Goal: Transaction & Acquisition: Purchase product/service

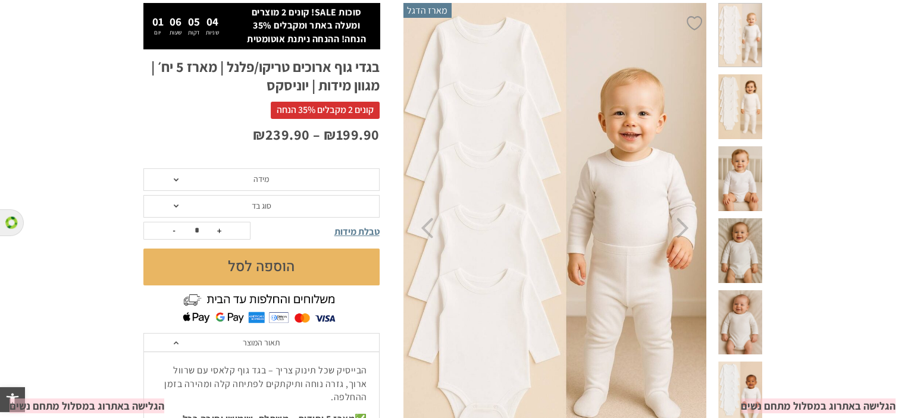
scroll to position [84, 0]
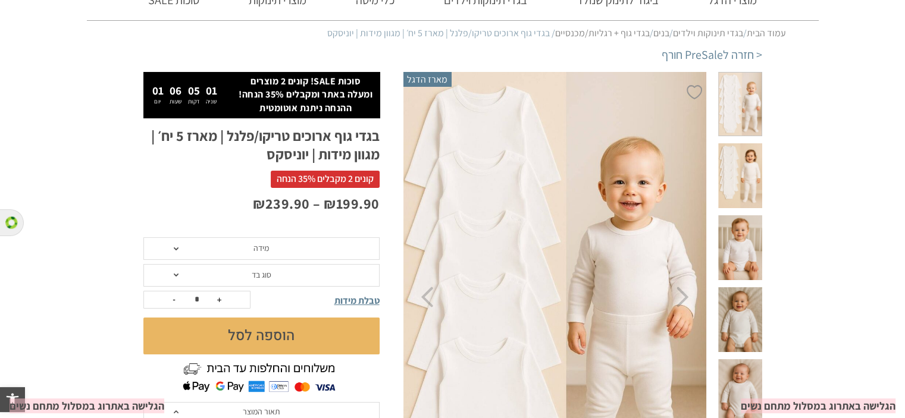
click at [317, 245] on span "מידה" at bounding box center [261, 249] width 236 height 23
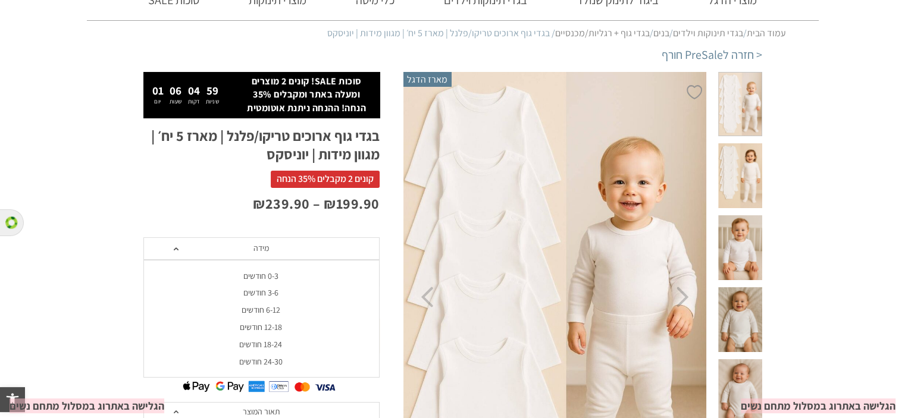
click at [317, 245] on span "מידה" at bounding box center [261, 249] width 236 height 23
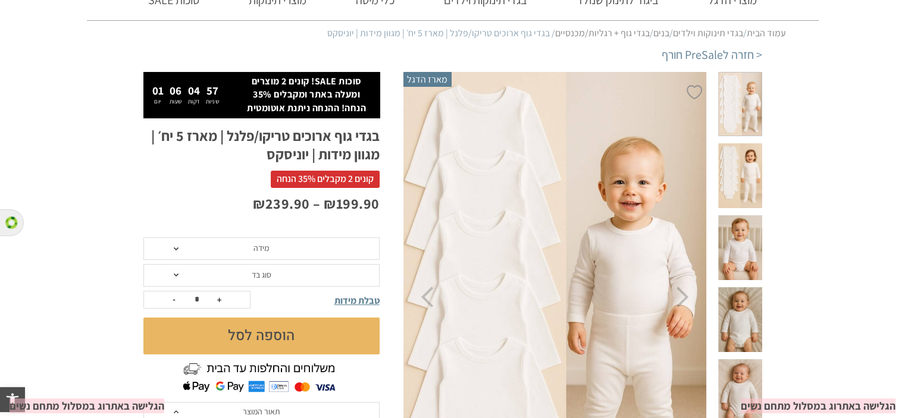
click at [357, 303] on span "טבלת מידות" at bounding box center [357, 301] width 45 height 13
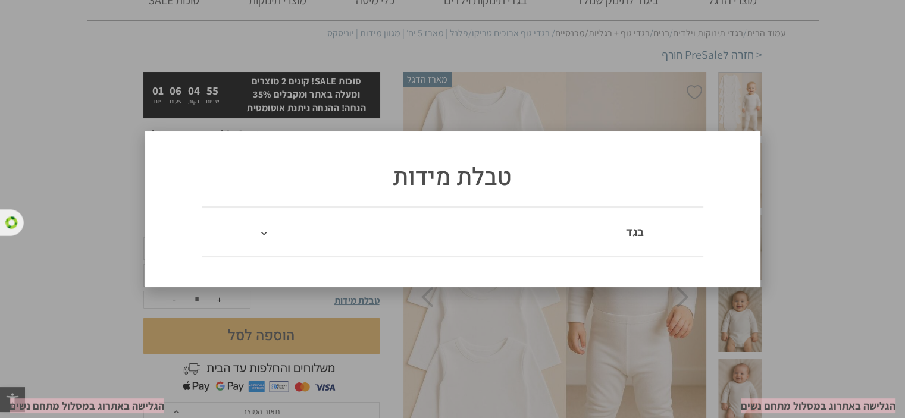
click at [299, 245] on div "בגד" at bounding box center [453, 231] width 502 height 49
click at [268, 233] on span at bounding box center [270, 232] width 18 height 12
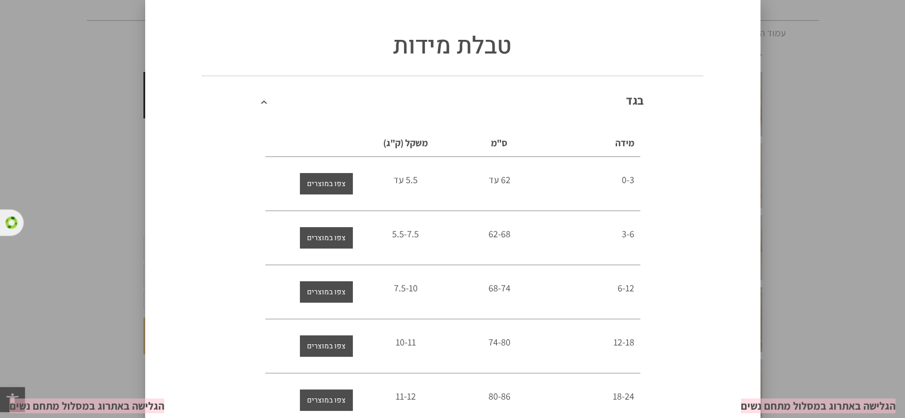
scroll to position [111, 0]
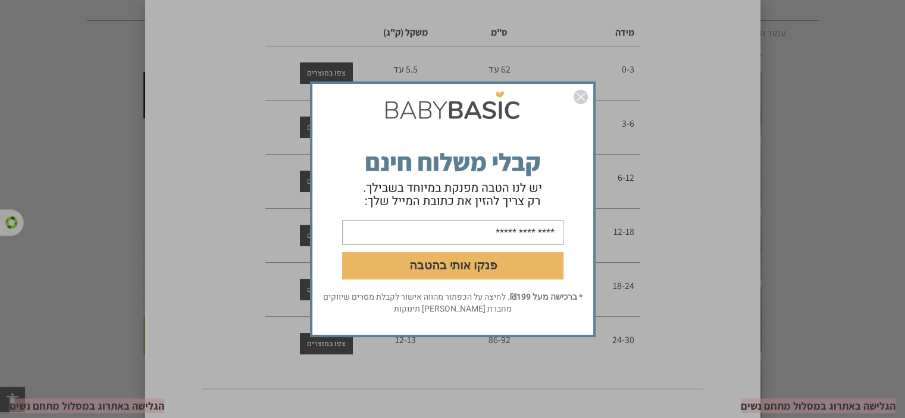
click at [705, 149] on div "פנקו אותי בהטבה * ברכישה מעל ₪199 . לחיצה על הכפתור מהווה אישור לקבלת מסרים שיו…" at bounding box center [452, 209] width 905 height 418
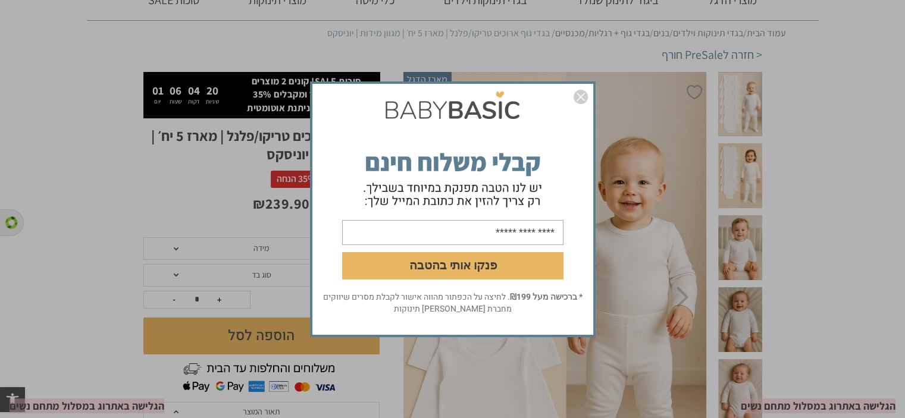
click at [162, 171] on div "פנקו אותי בהטבה * ברכישה מעל ₪199 . לחיצה על הכפתור מהווה אישור לקבלת מסרים שיו…" at bounding box center [452, 209] width 905 height 418
click at [819, 338] on div "פנקו אותי בהטבה * ברכישה מעל ₪199 . לחיצה על הכפתור מהווה אישור לקבלת מסרים שיו…" at bounding box center [452, 209] width 905 height 418
click at [220, 240] on div "פנקו אותי בהטבה * ברכישה מעל ₪199 . לחיצה על הכפתור מהווה אישור לקבלת מסרים שיו…" at bounding box center [452, 209] width 905 height 418
click at [505, 233] on input "email" at bounding box center [452, 232] width 221 height 25
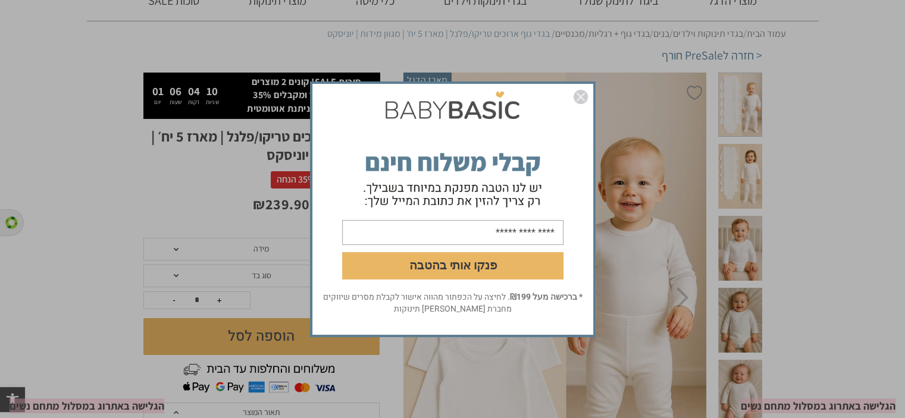
type input "**********"
click at [483, 271] on button "פנקו אותי בהטבה" at bounding box center [452, 265] width 221 height 27
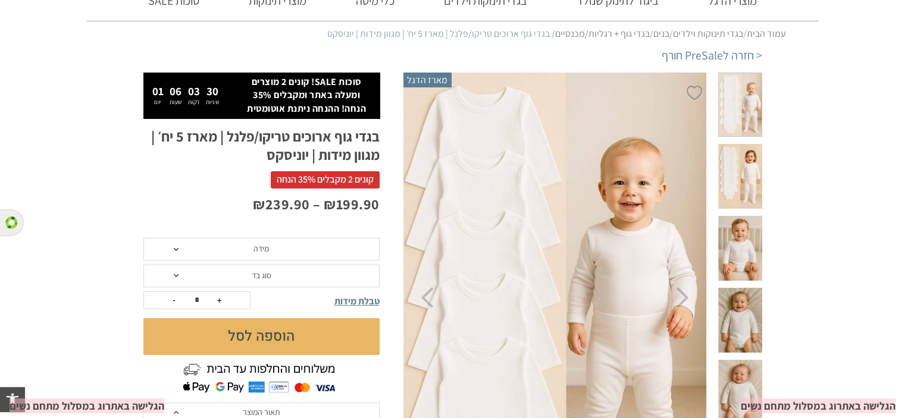
click at [347, 301] on span "טבלת מידות" at bounding box center [357, 301] width 45 height 13
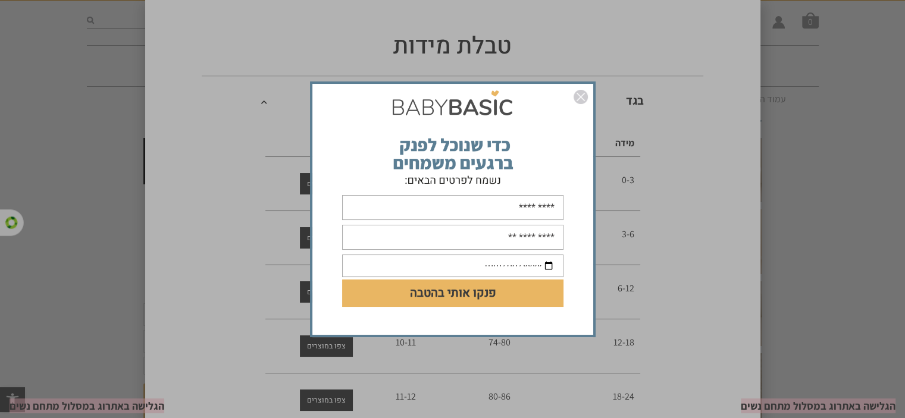
scroll to position [0, 0]
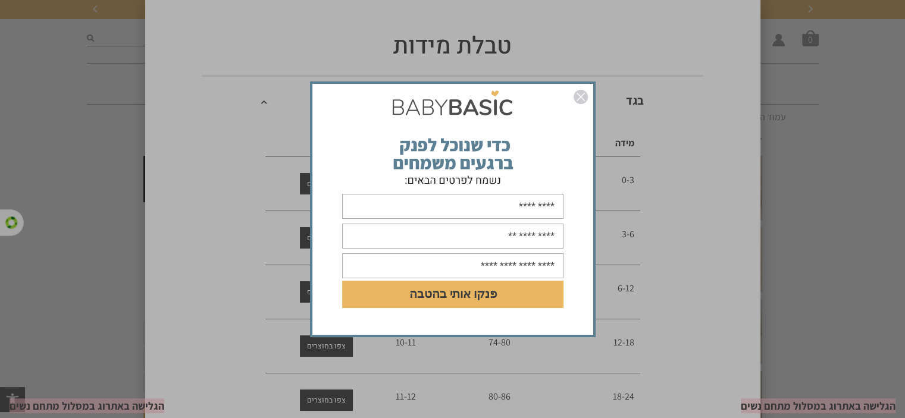
click at [820, 130] on div "DD/MM/YYYY פנקו אותי בהטבה" at bounding box center [452, 209] width 905 height 418
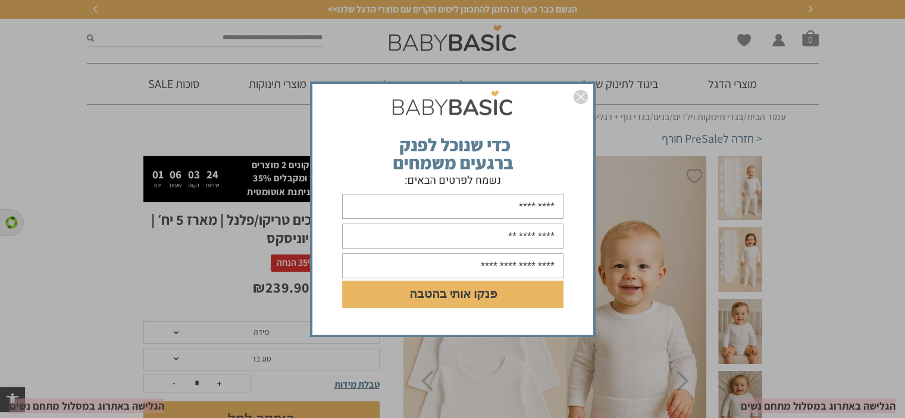
click at [579, 102] on img "סגור" at bounding box center [581, 97] width 14 height 14
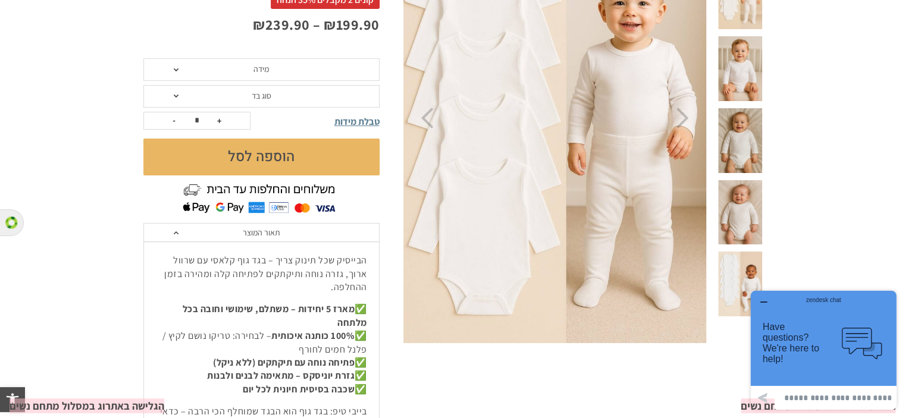
scroll to position [179, 0]
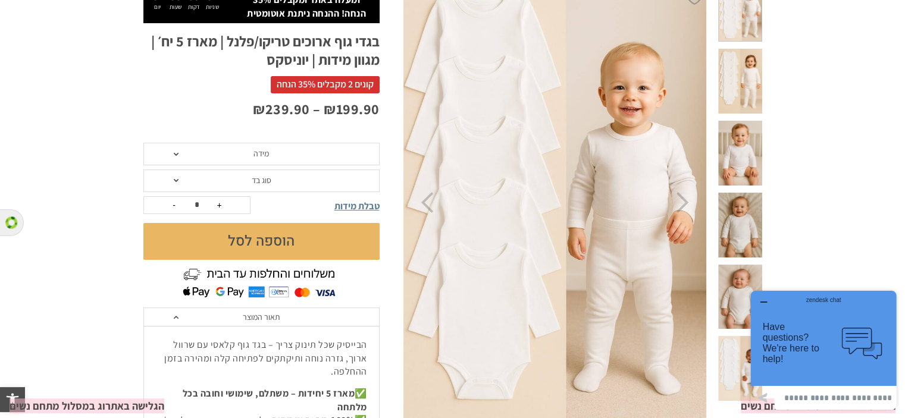
click at [261, 155] on span "מידה" at bounding box center [261, 153] width 15 height 11
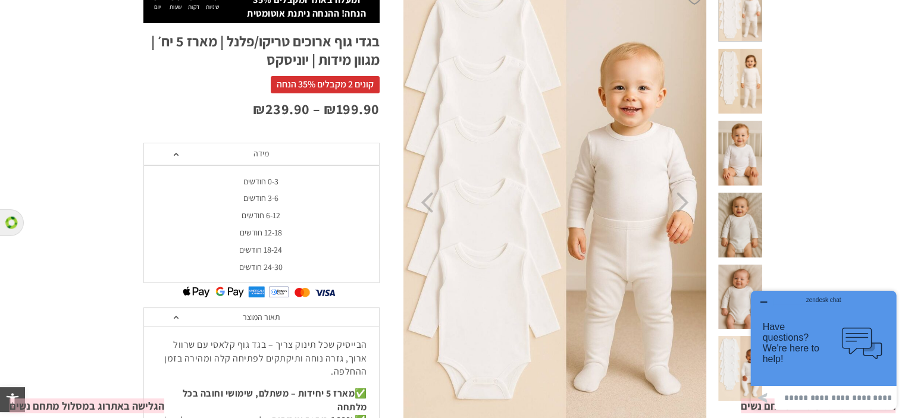
click at [270, 266] on div "24-30 חודשים" at bounding box center [261, 268] width 236 height 10
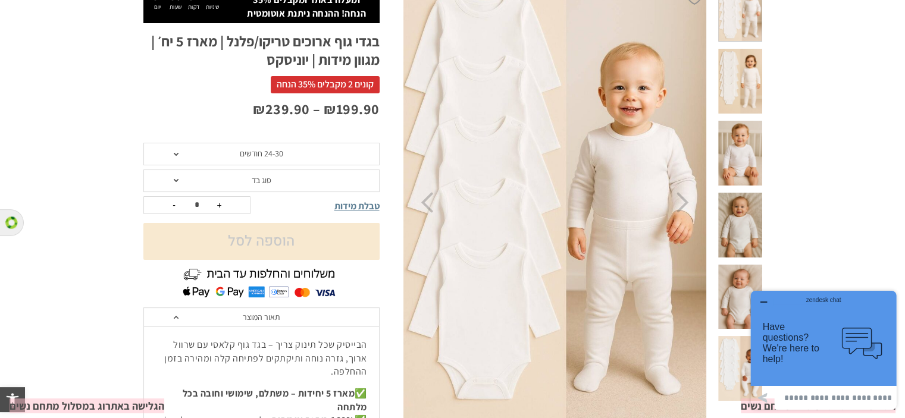
click at [271, 181] on span "סוג בד" at bounding box center [261, 181] width 236 height 23
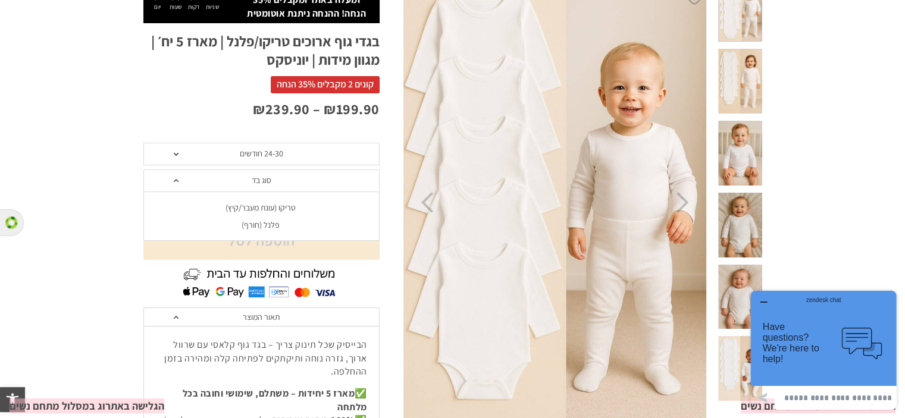
click at [260, 223] on div "פלנל (חורף)" at bounding box center [261, 225] width 236 height 10
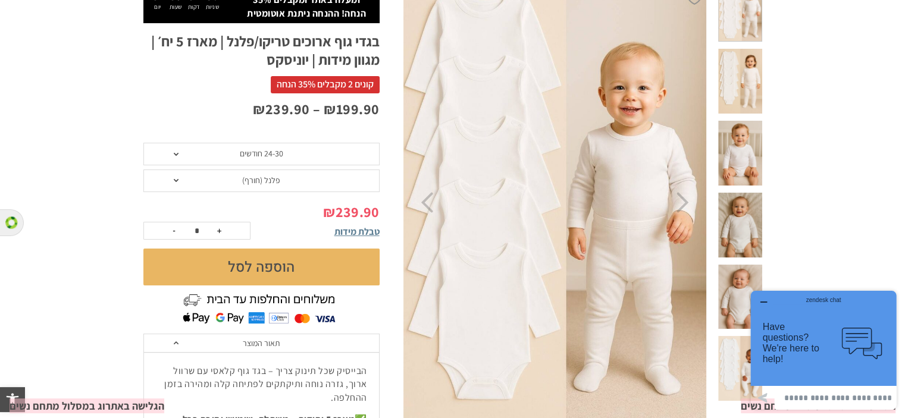
click at [250, 270] on button "הוספה לסל" at bounding box center [261, 267] width 236 height 37
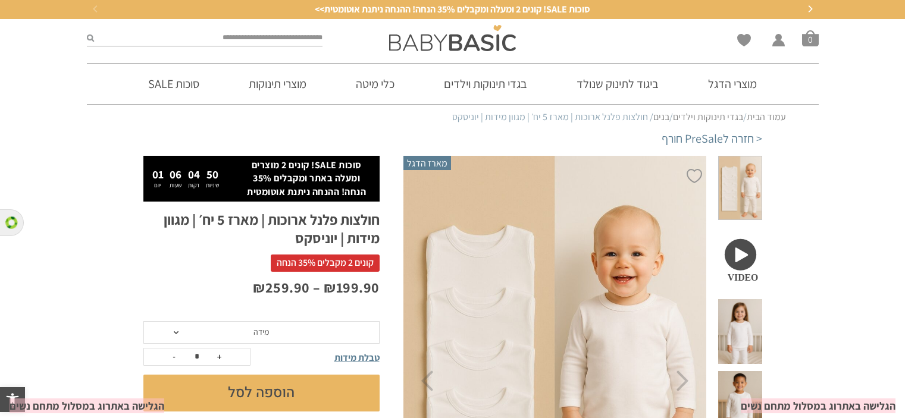
scroll to position [60, 0]
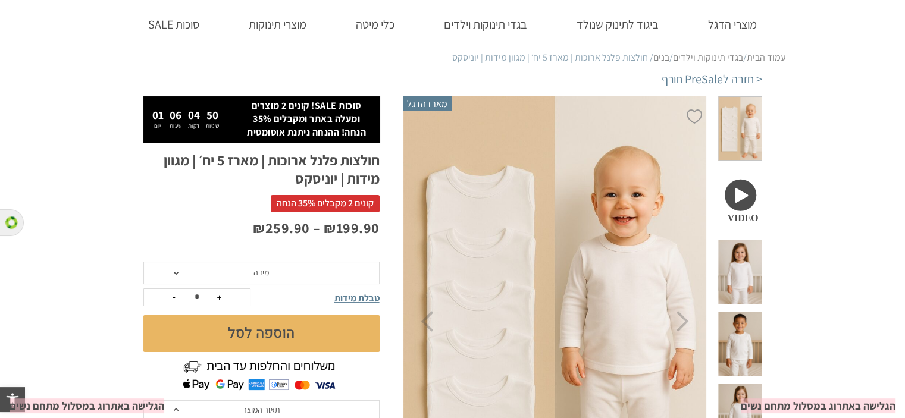
click at [745, 240] on span at bounding box center [739, 272] width 43 height 65
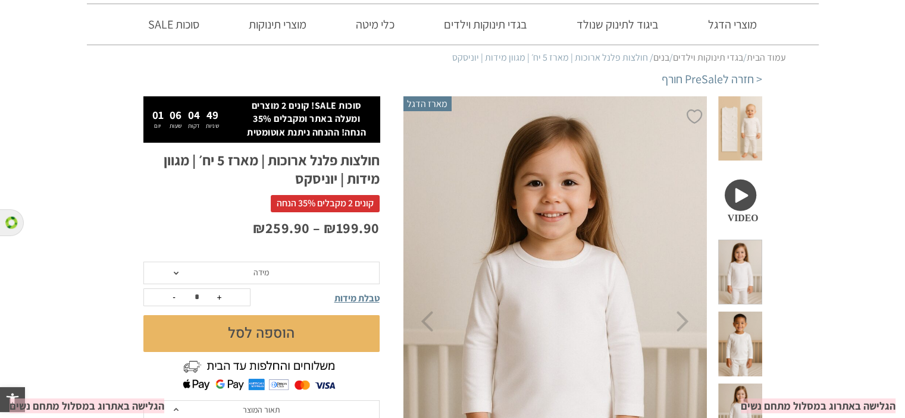
click at [745, 240] on span at bounding box center [739, 272] width 43 height 65
click at [743, 312] on span at bounding box center [739, 344] width 43 height 65
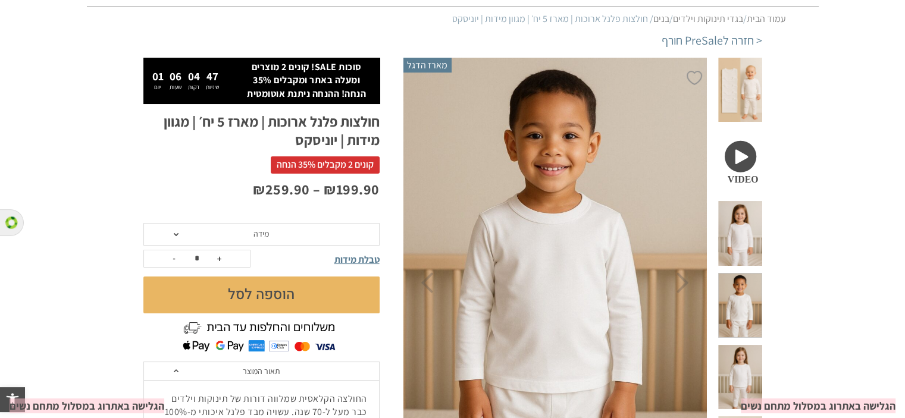
scroll to position [119, 0]
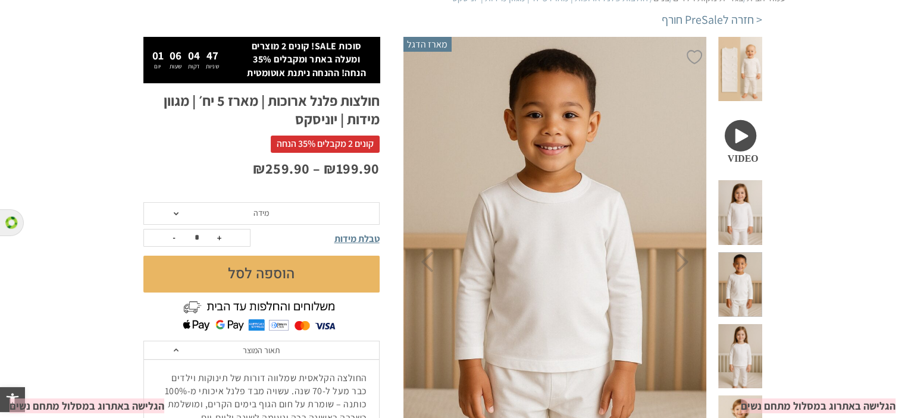
click at [735, 252] on span at bounding box center [739, 284] width 43 height 65
click at [432, 270] on icon "Previous" at bounding box center [427, 262] width 13 height 21
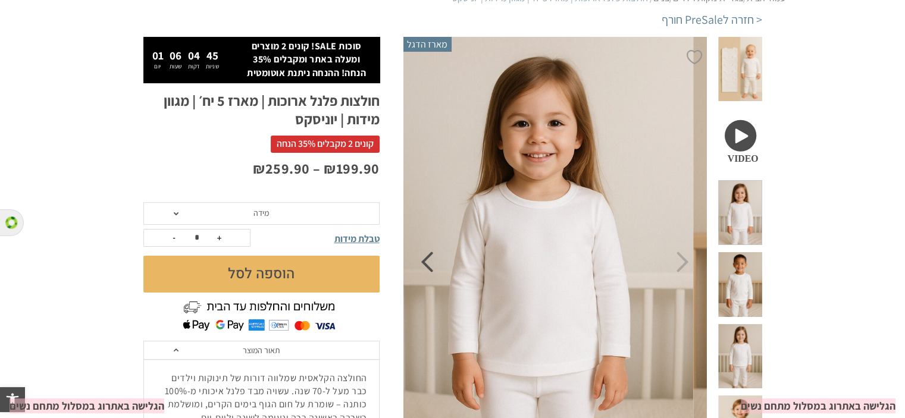
click at [432, 270] on icon "Previous" at bounding box center [427, 262] width 13 height 21
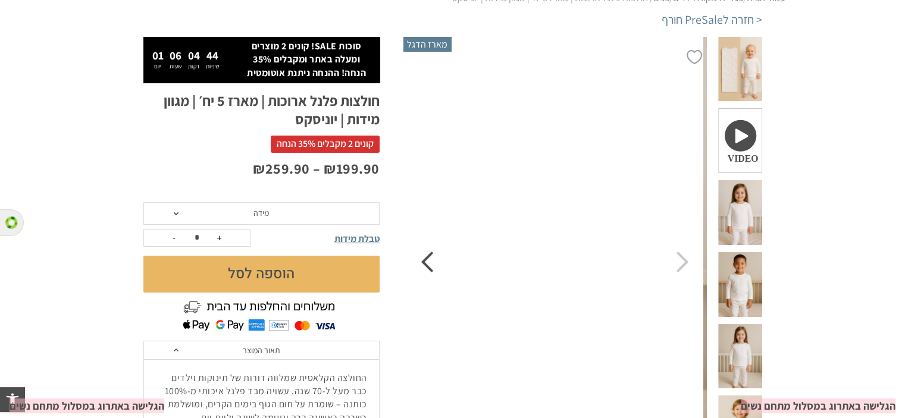
click at [432, 270] on icon "Previous" at bounding box center [427, 262] width 13 height 21
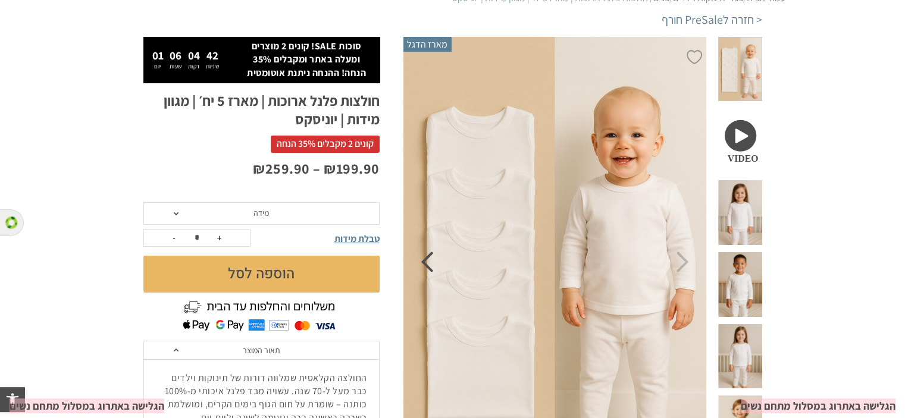
click at [432, 270] on icon "Previous" at bounding box center [427, 262] width 13 height 21
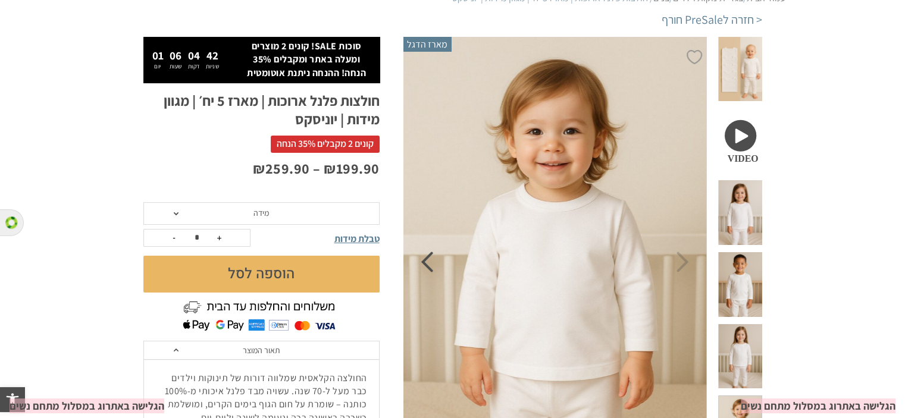
click at [432, 270] on icon "Previous" at bounding box center [427, 262] width 13 height 21
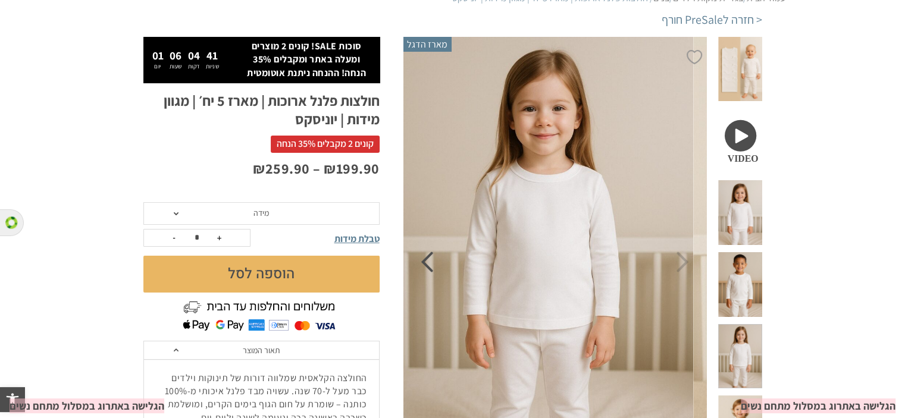
click at [432, 270] on icon "Previous" at bounding box center [427, 262] width 13 height 21
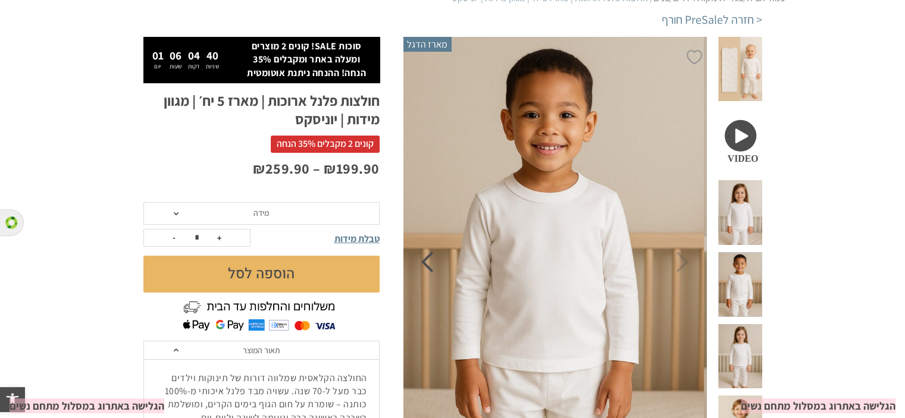
click at [432, 270] on icon "Previous" at bounding box center [427, 262] width 13 height 21
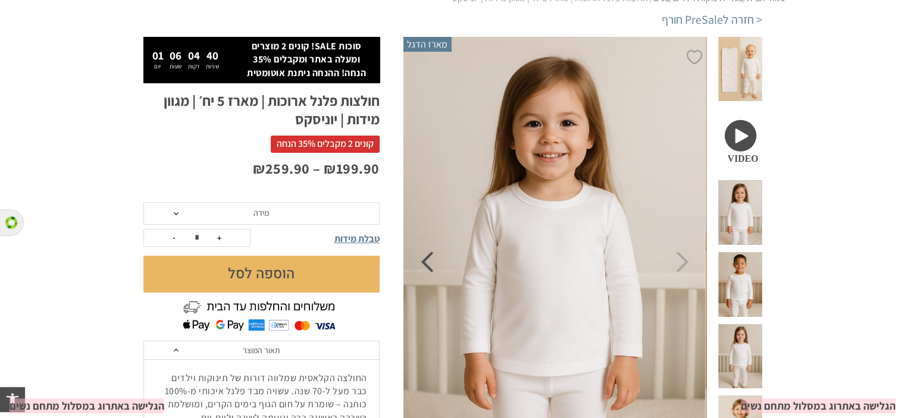
click at [432, 270] on icon "Previous" at bounding box center [427, 262] width 13 height 21
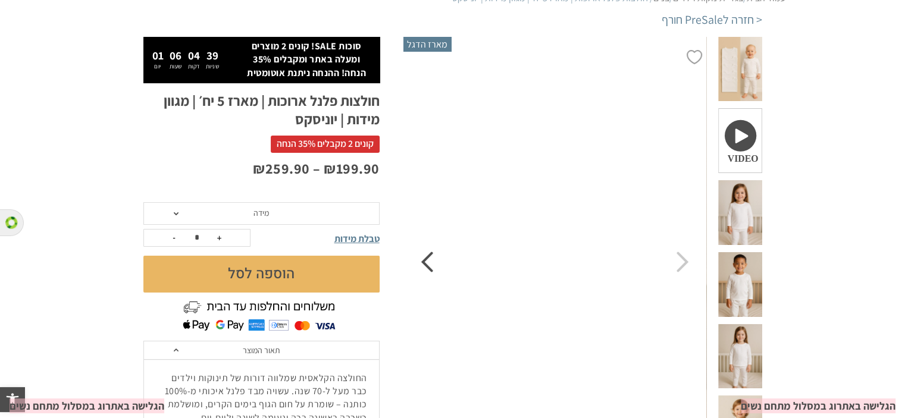
click at [432, 270] on icon "Previous" at bounding box center [427, 262] width 13 height 21
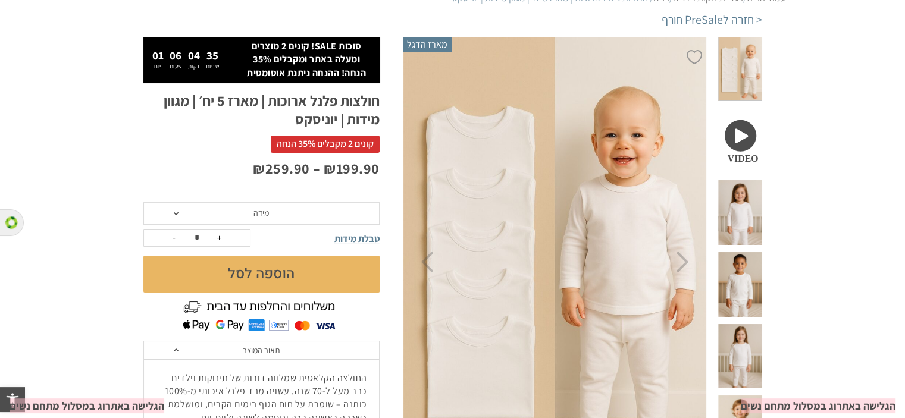
click at [303, 217] on span "מידה" at bounding box center [261, 213] width 236 height 23
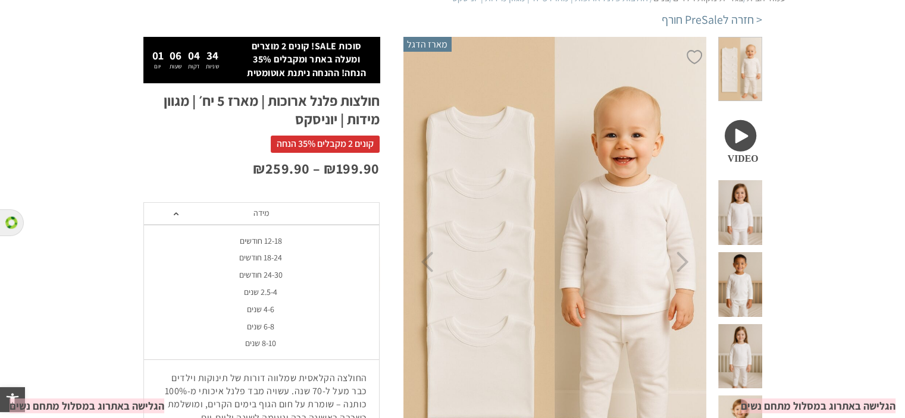
click at [303, 217] on span "מידה" at bounding box center [261, 213] width 236 height 23
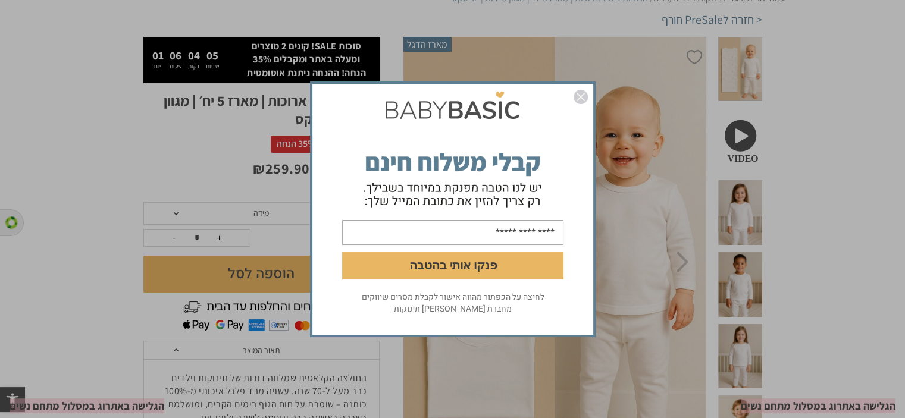
scroll to position [118, 0]
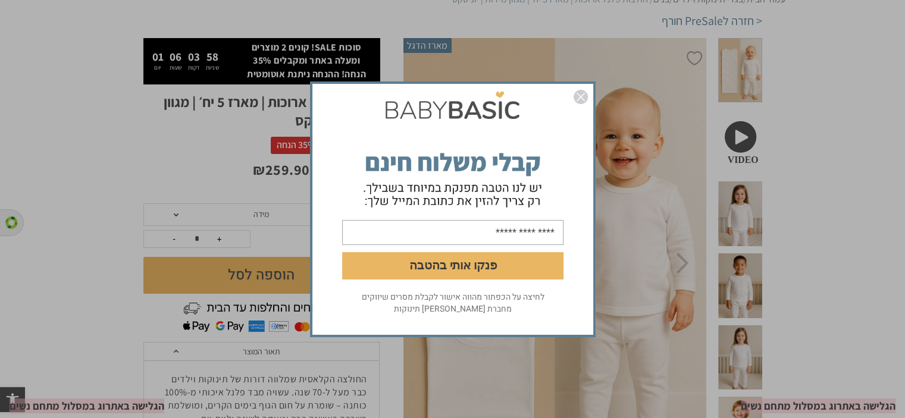
click at [574, 98] on img "סגור" at bounding box center [581, 97] width 14 height 14
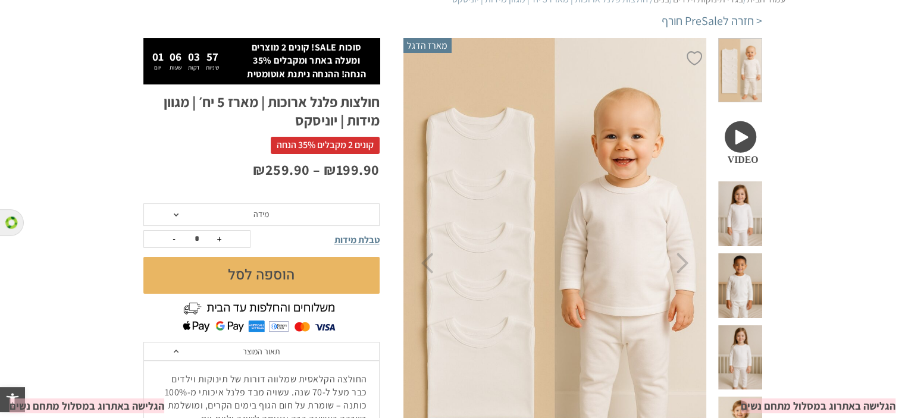
click at [324, 222] on span "מידה" at bounding box center [261, 215] width 236 height 23
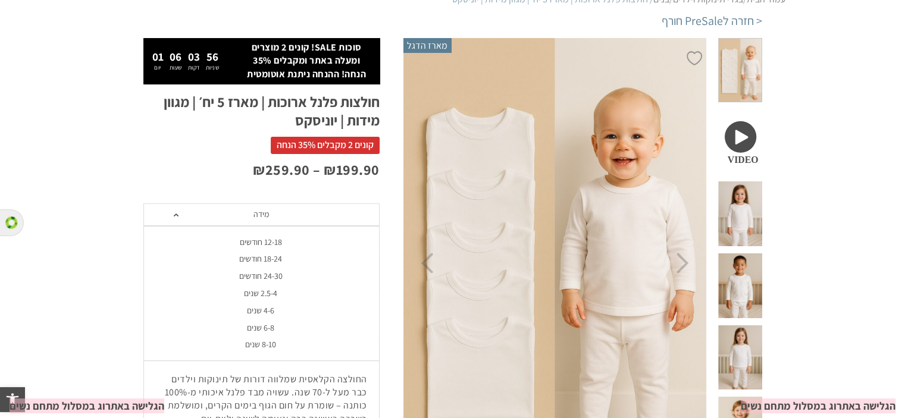
click at [324, 221] on span "מידה" at bounding box center [261, 215] width 236 height 23
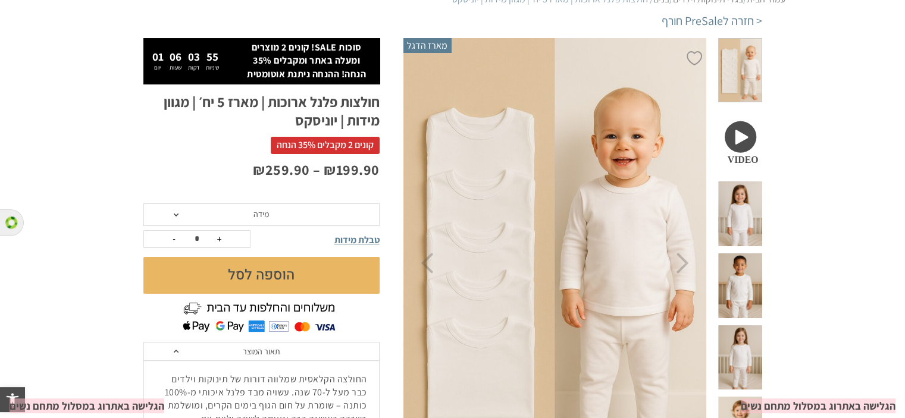
click at [358, 242] on span "טבלת מידות" at bounding box center [357, 240] width 45 height 13
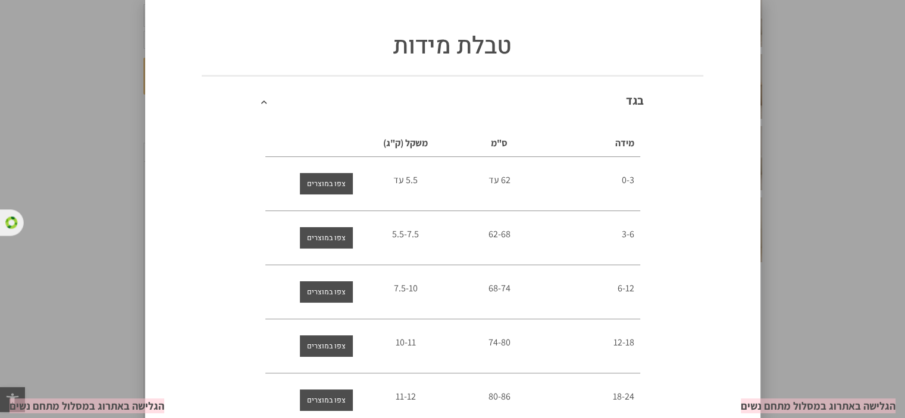
scroll to position [177, 0]
click at [792, 81] on div "טבלת מידות בגד מידה ס"מ משקל (ק"ג) 0-3 62 עד 5.5 עד 3-6 62-68 5.5-7.5 6-12" at bounding box center [452, 209] width 905 height 418
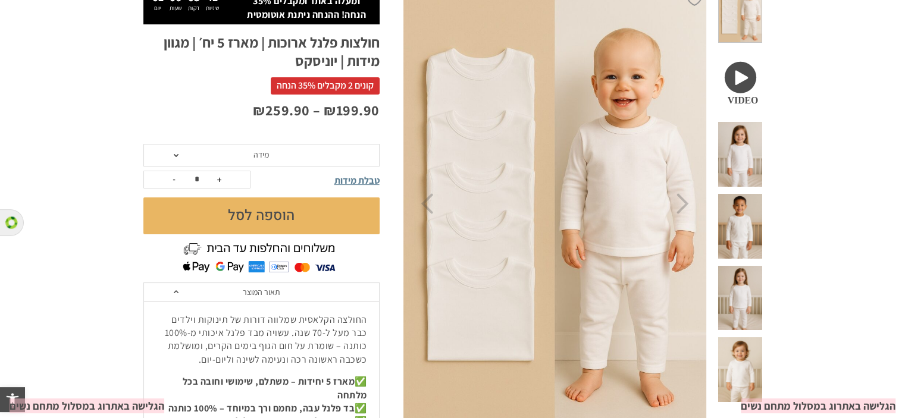
click at [343, 152] on span "מידה" at bounding box center [261, 155] width 236 height 23
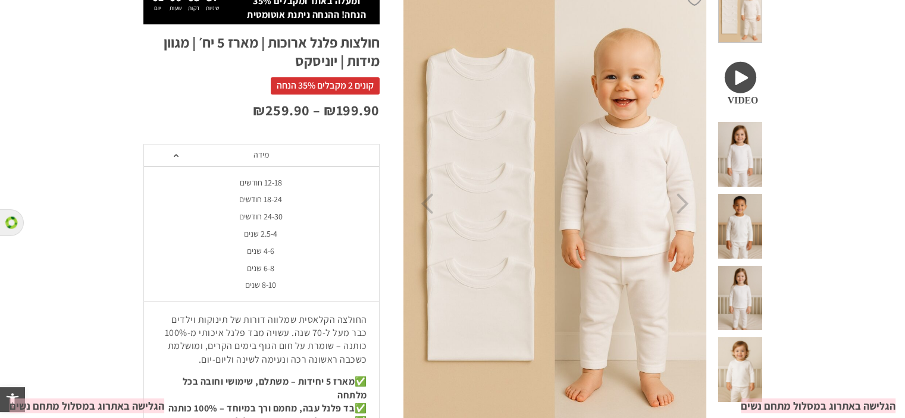
click at [276, 214] on div "24-30 חודשים" at bounding box center [261, 217] width 236 height 10
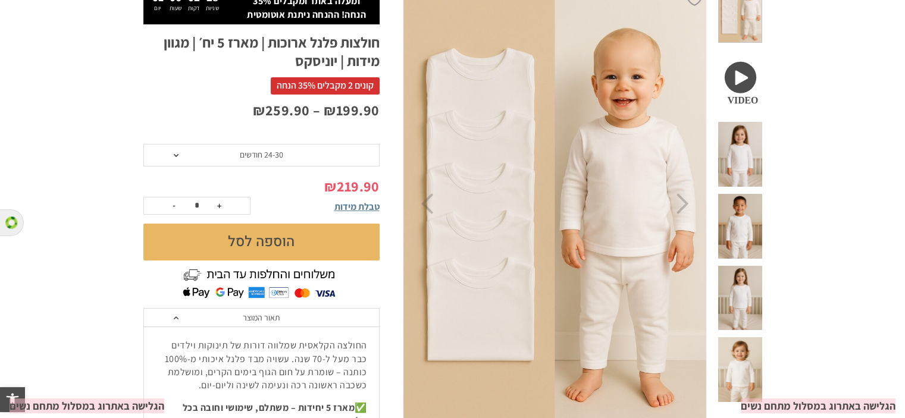
click at [305, 161] on span "24-30 חודשים" at bounding box center [261, 155] width 236 height 23
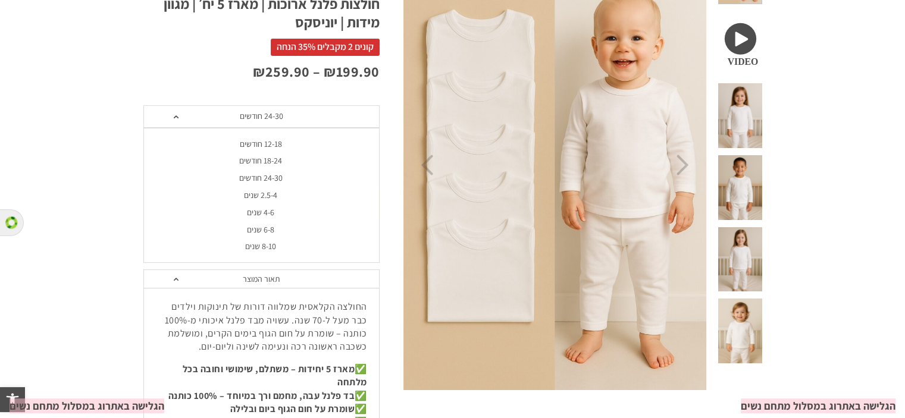
scroll to position [237, 0]
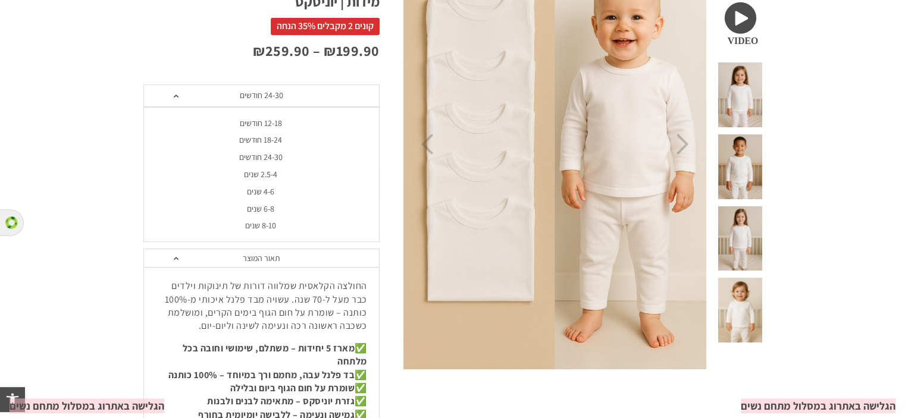
click at [283, 187] on div "4-6 שנים" at bounding box center [261, 192] width 236 height 10
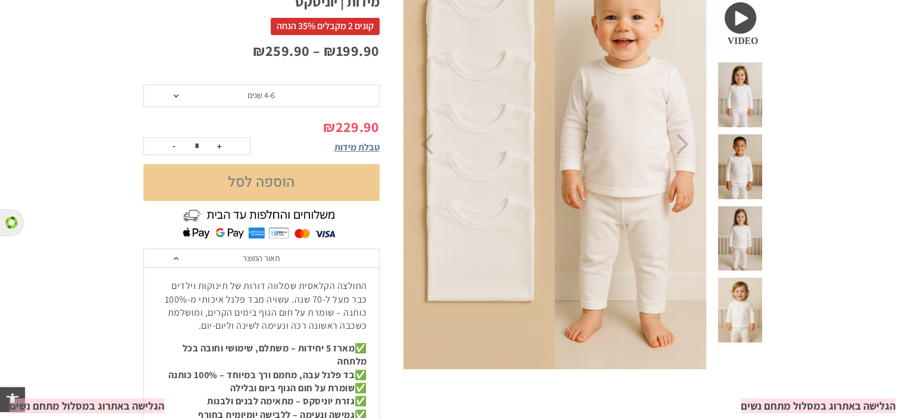
click at [283, 187] on button "הוספה לסל" at bounding box center [261, 182] width 236 height 37
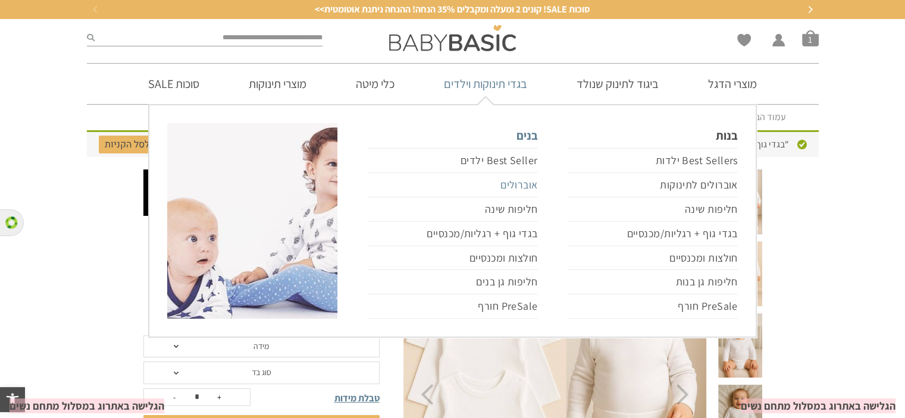
scroll to position [179, 0]
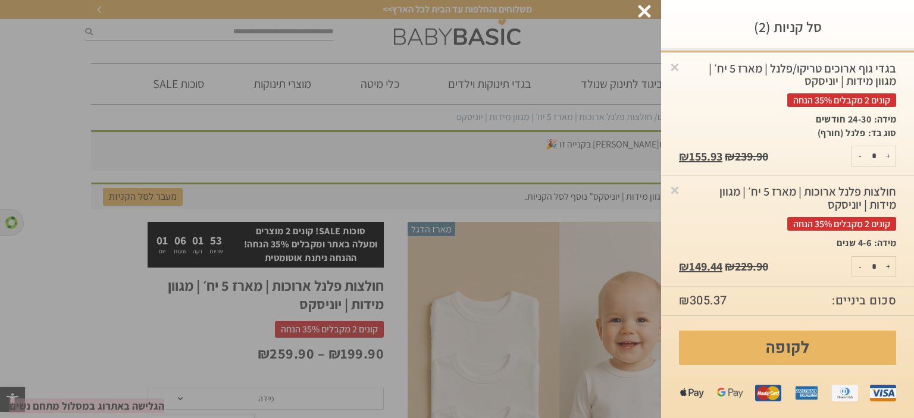
scroll to position [40, 0]
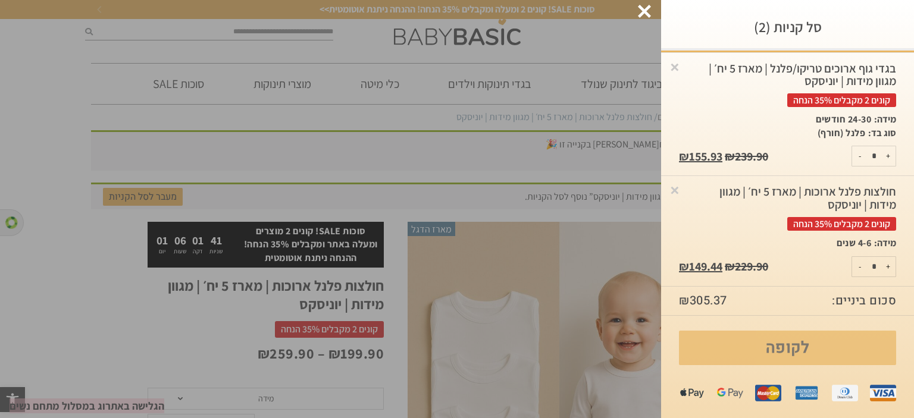
click at [778, 359] on link "לקופה" at bounding box center [787, 348] width 217 height 35
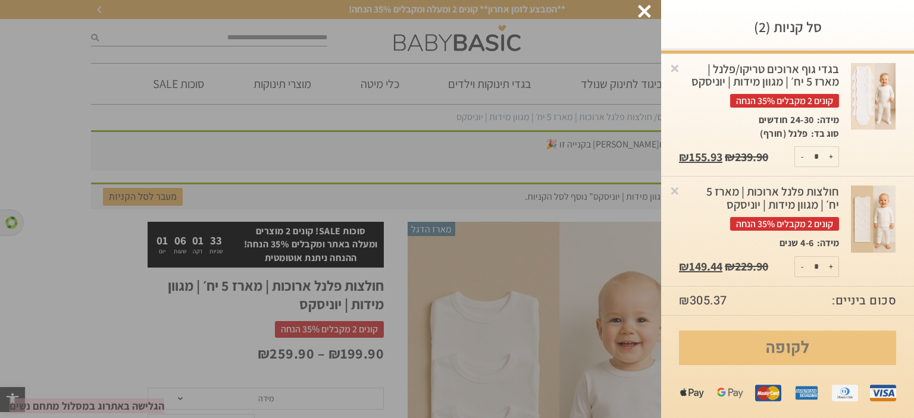
scroll to position [52, 0]
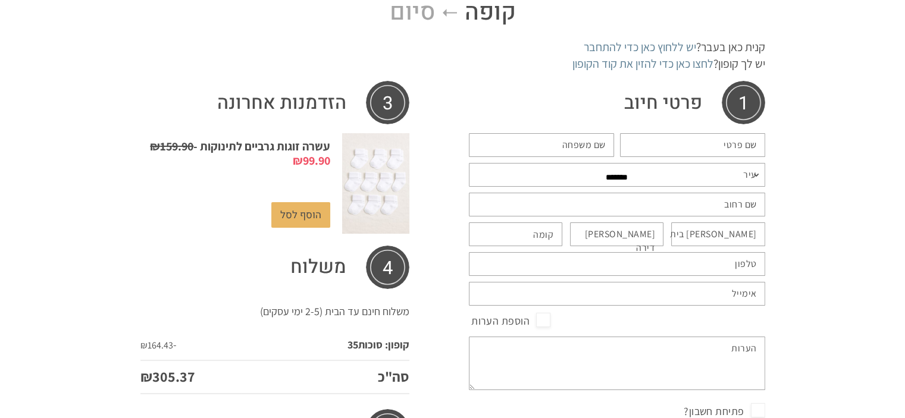
scroll to position [119, 0]
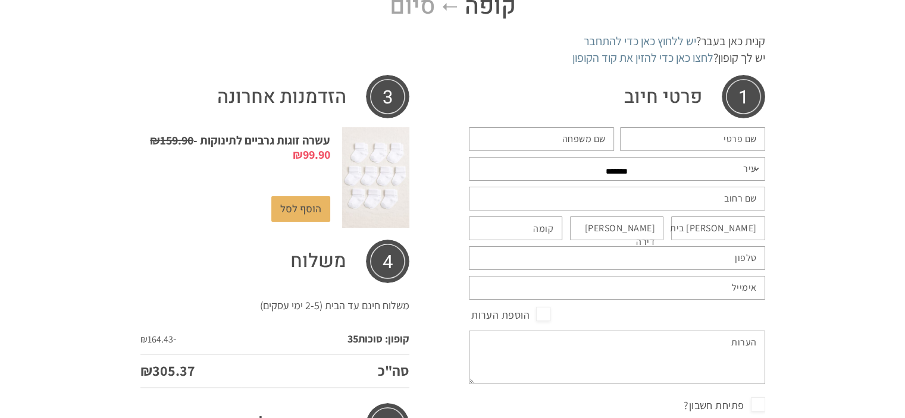
click at [661, 133] on input "שם פרטי *" at bounding box center [692, 139] width 145 height 24
type input "***"
type input "****"
type input "********"
type input "**********"
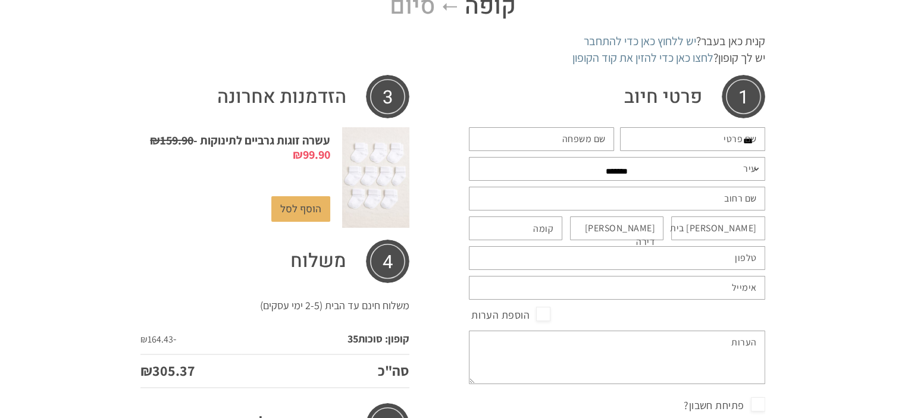
type input "**********"
click at [593, 139] on label "שם משפחה *" at bounding box center [584, 139] width 43 height 13
click at [593, 139] on input "****" at bounding box center [541, 139] width 145 height 24
click at [487, 103] on h3 "פרטי חיוב‫" at bounding box center [617, 96] width 296 height 43
click at [716, 157] on p "**********" at bounding box center [617, 169] width 302 height 30
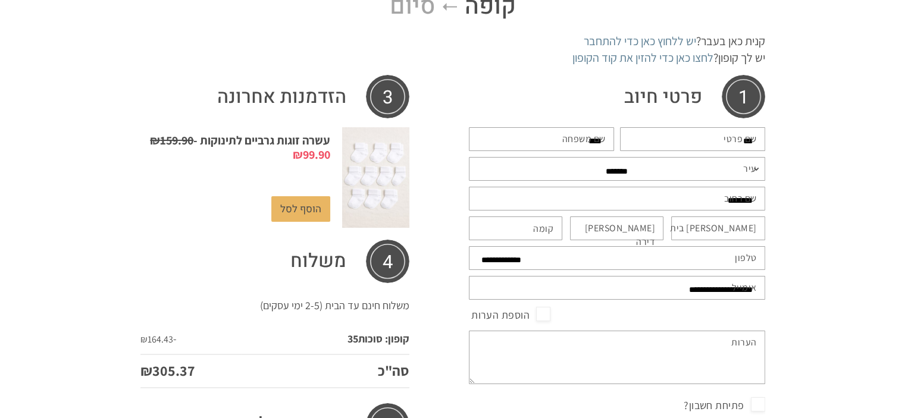
click at [751, 171] on label "עיר *" at bounding box center [750, 169] width 14 height 13
click at [751, 171] on select "**********" at bounding box center [617, 169] width 296 height 24
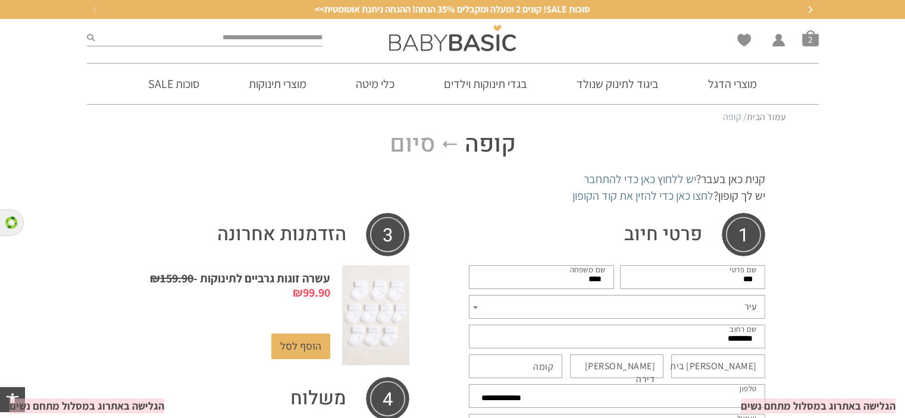
scroll to position [0, 0]
click at [654, 192] on link "לחצו כאן כדי להזין את קוד הקופון" at bounding box center [643, 195] width 141 height 15
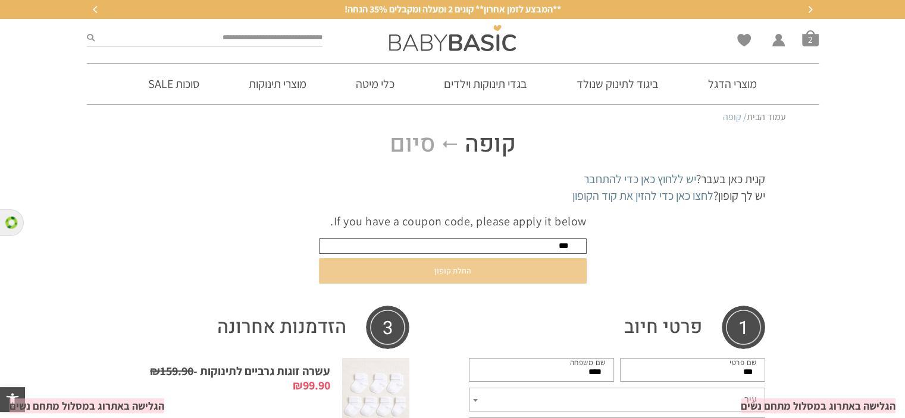
type input "***"
click at [497, 268] on button "החלת קופון" at bounding box center [453, 271] width 268 height 26
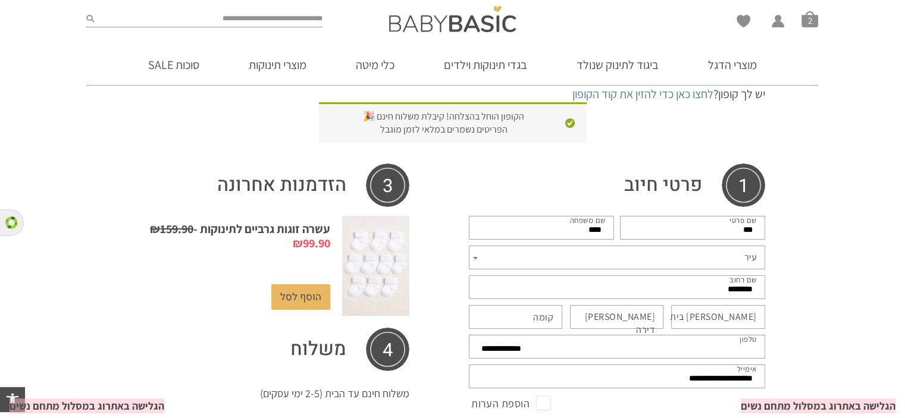
scroll to position [119, 0]
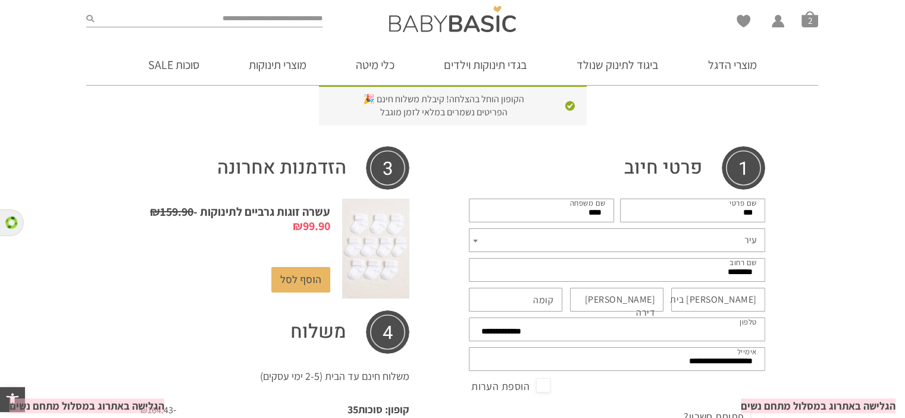
click at [582, 242] on span "עיר" at bounding box center [617, 241] width 296 height 24
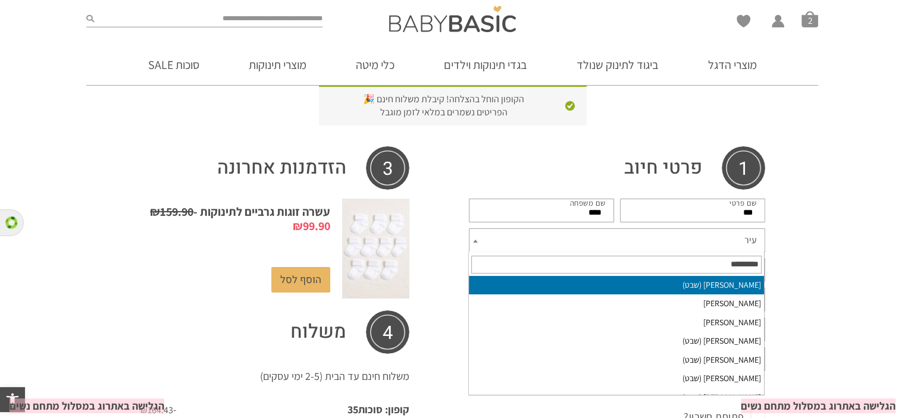
scroll to position [0, 0]
click at [698, 261] on input "text" at bounding box center [616, 265] width 290 height 18
type input "***"
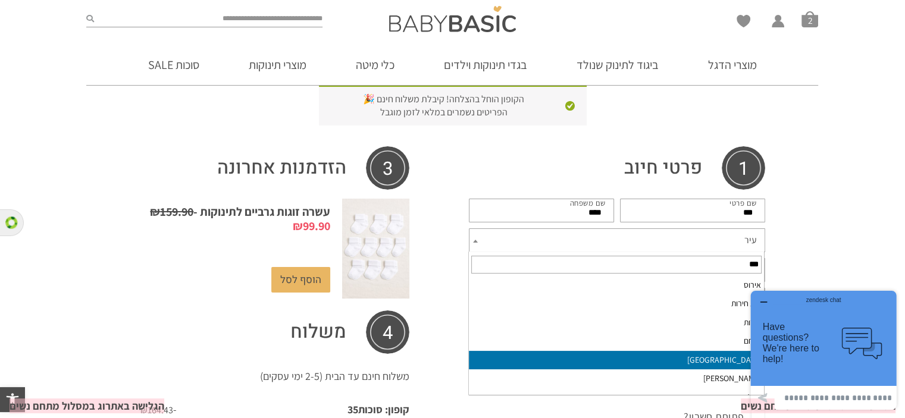
select select "*******"
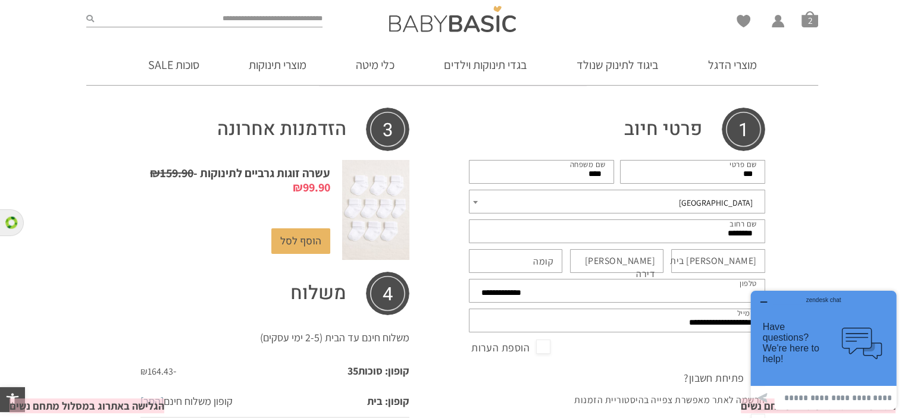
scroll to position [179, 0]
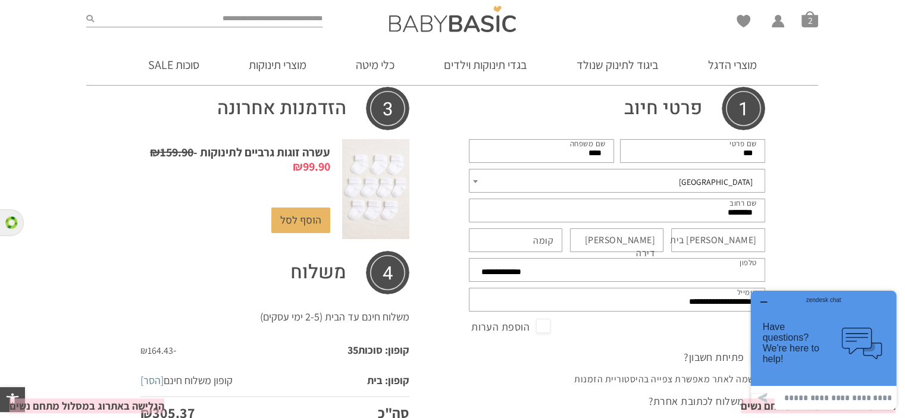
click at [724, 252] on p "מס בית *" at bounding box center [718, 241] width 100 height 30
click at [724, 245] on input "מס בית *" at bounding box center [718, 241] width 94 height 24
type input "**"
click at [657, 239] on input "מס דירה (אופציונלי)" at bounding box center [617, 241] width 94 height 24
type input "*"
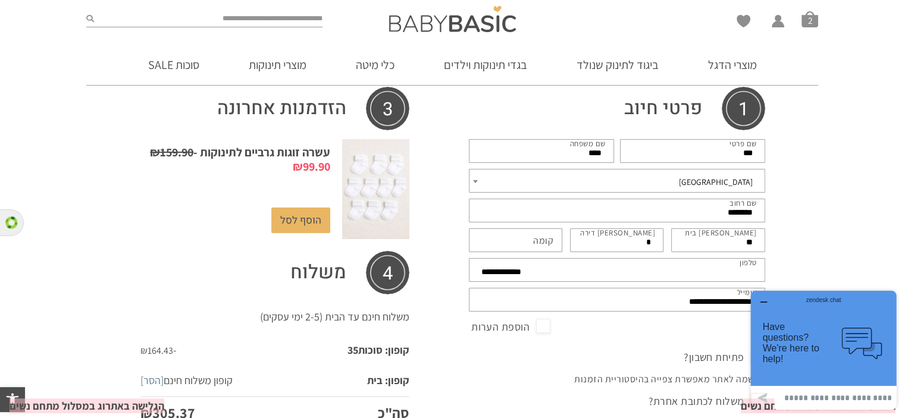
click at [538, 239] on label "קומה (אופציונלי)" at bounding box center [543, 241] width 20 height 13
click at [538, 239] on input "קומה (אופציונלי)" at bounding box center [516, 241] width 94 height 24
click at [538, 237] on label "קומה (אופציונלי)" at bounding box center [546, 234] width 16 height 11
click at [538, 237] on input "קומה (אופציונלי)" at bounding box center [516, 241] width 94 height 24
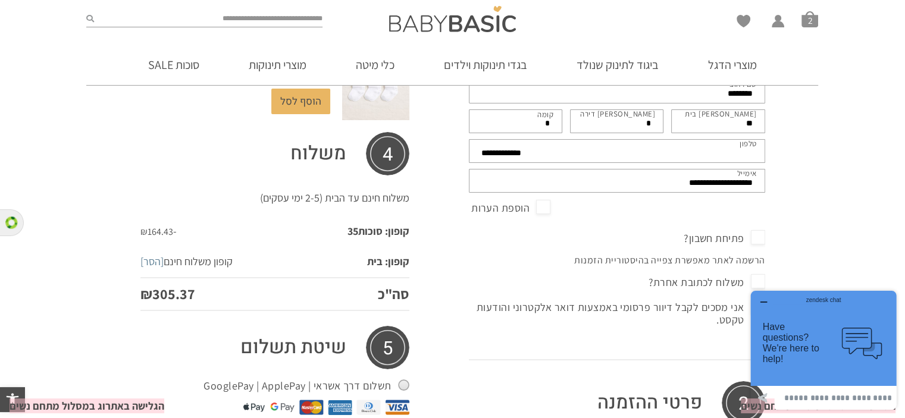
scroll to position [357, 0]
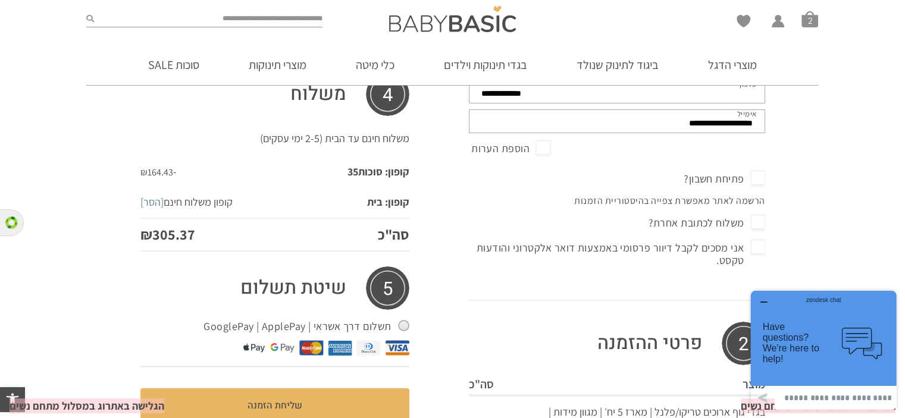
type input "*"
click at [764, 176] on span "פתיחת חשבון?" at bounding box center [724, 179] width 81 height 19
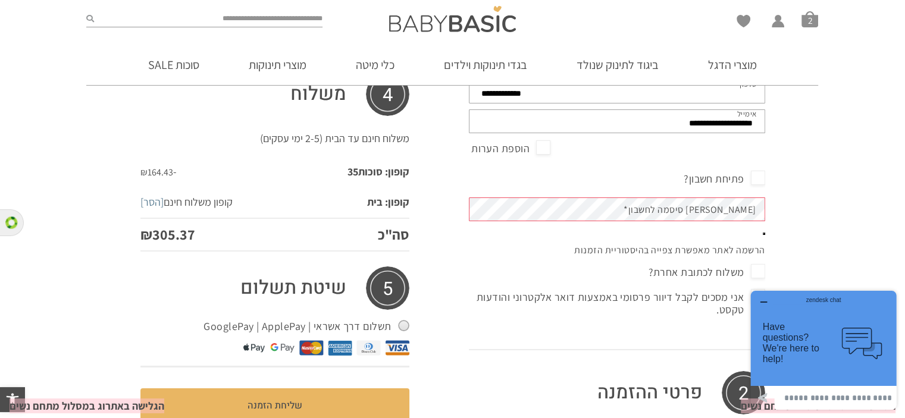
click at [742, 211] on label "צור סיסמה לחשבון *" at bounding box center [690, 210] width 133 height 13
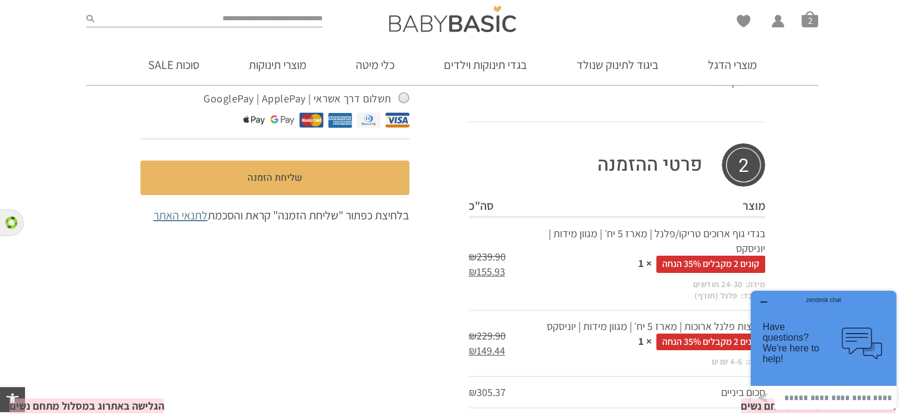
scroll to position [637, 0]
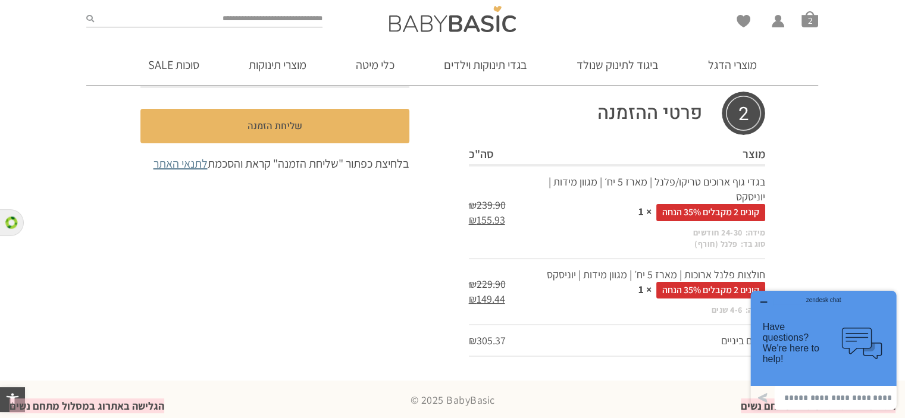
click at [763, 298] on icon "button" at bounding box center [764, 303] width 10 height 10
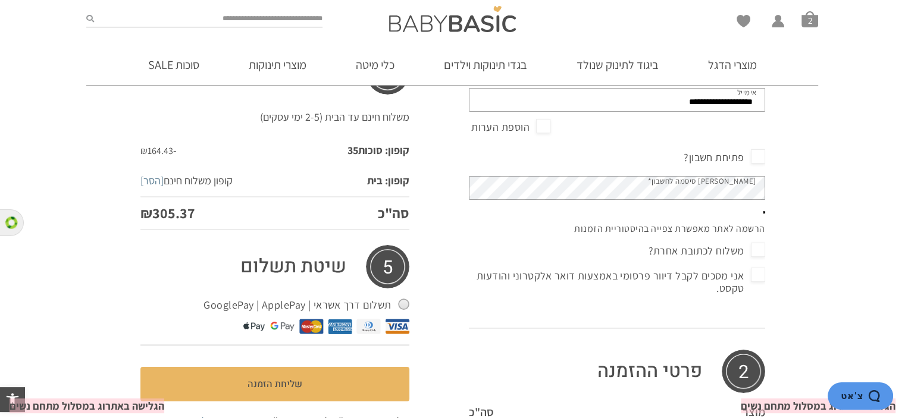
scroll to position [399, 0]
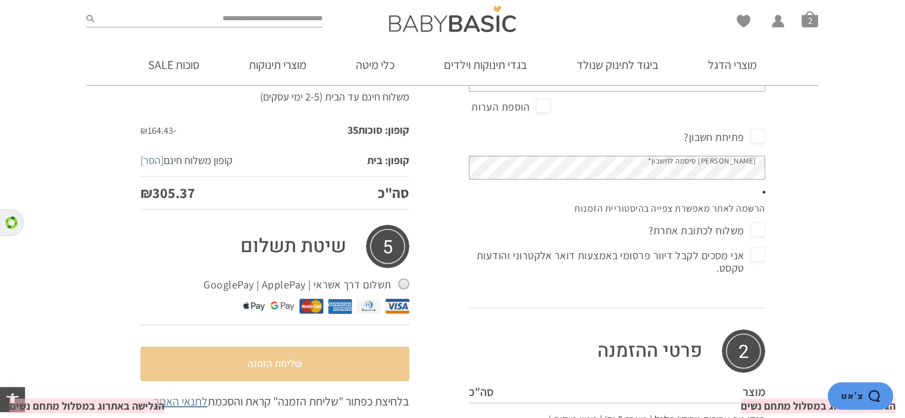
click at [300, 371] on button "שליחת הזמנה" at bounding box center [274, 364] width 269 height 35
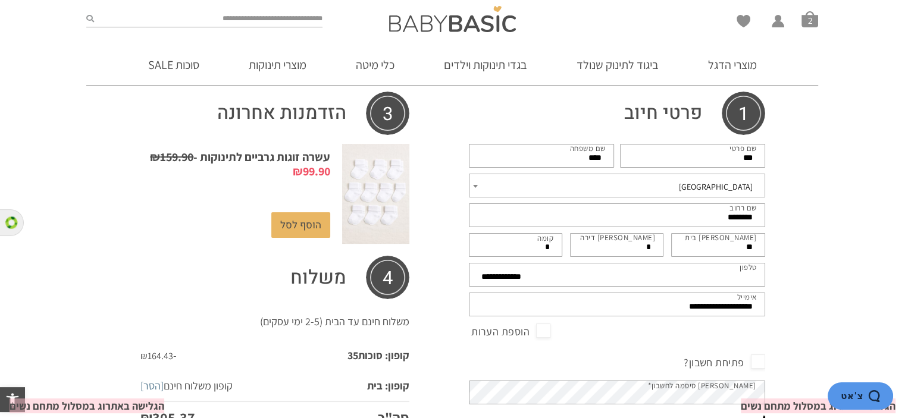
scroll to position [179, 0]
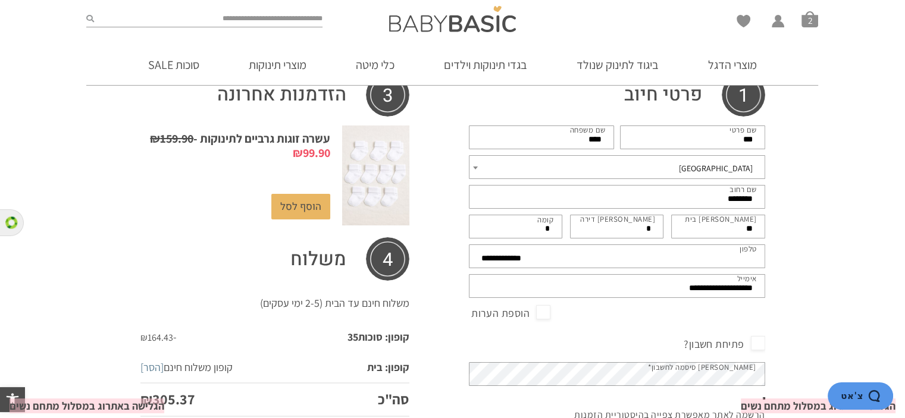
click at [524, 252] on input "**********" at bounding box center [617, 257] width 296 height 24
drag, startPoint x: 558, startPoint y: 258, endPoint x: 432, endPoint y: 266, distance: 126.4
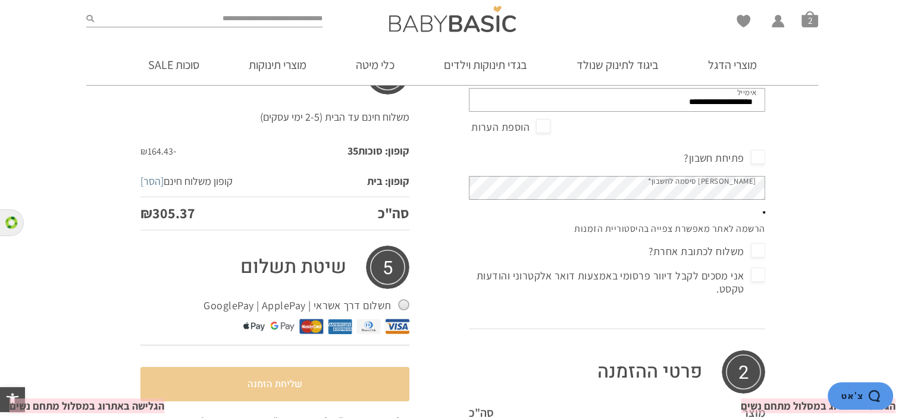
scroll to position [417, 0]
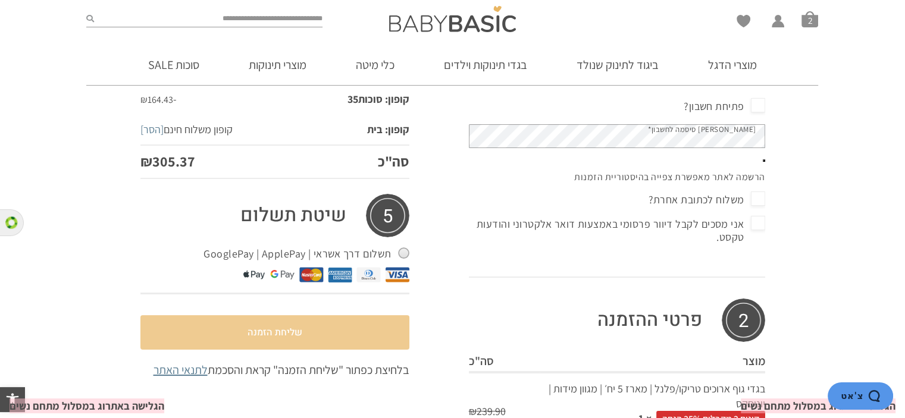
type input "**********"
click at [245, 327] on button "שליחת הזמנה" at bounding box center [274, 332] width 269 height 35
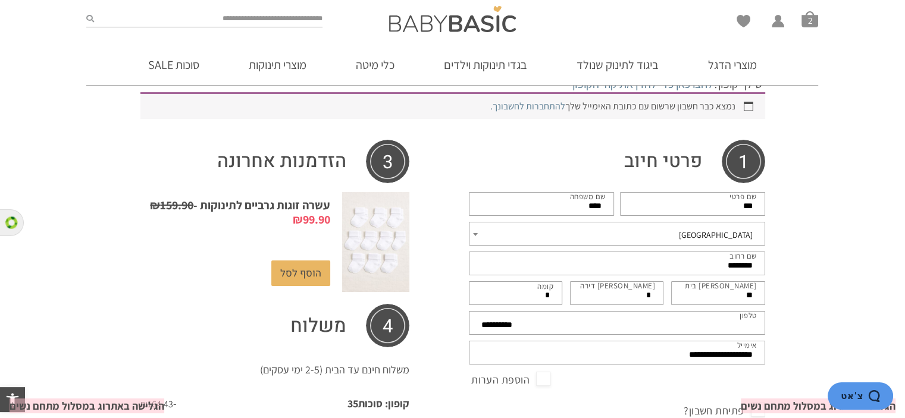
scroll to position [0, 0]
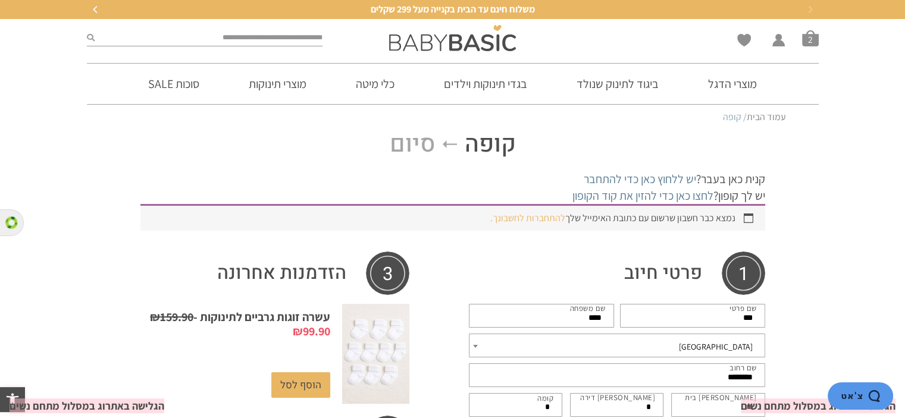
click at [528, 220] on link "להתחברות לחשבונך." at bounding box center [527, 218] width 75 height 13
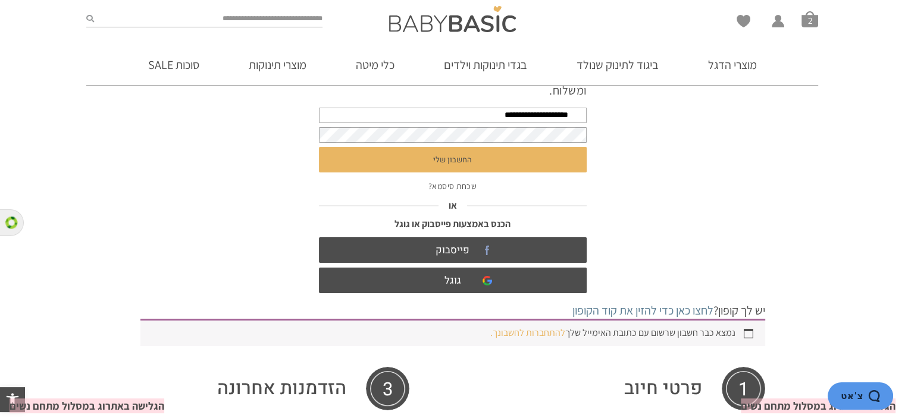
scroll to position [157, 0]
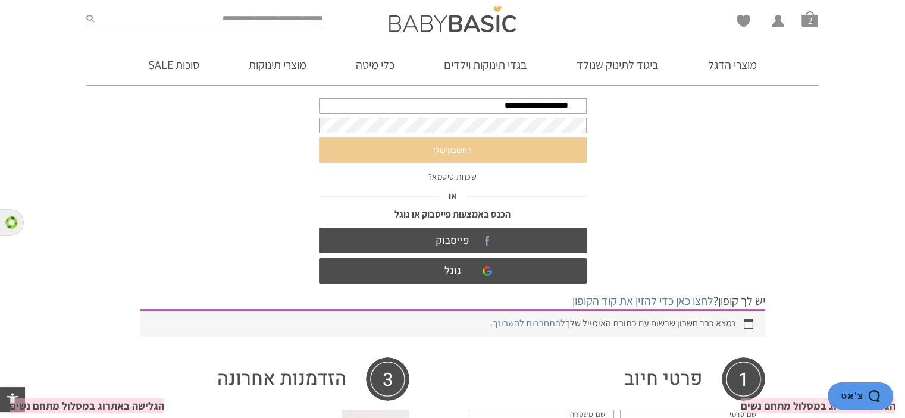
click at [445, 148] on button "החשבון שלי" at bounding box center [453, 151] width 268 height 26
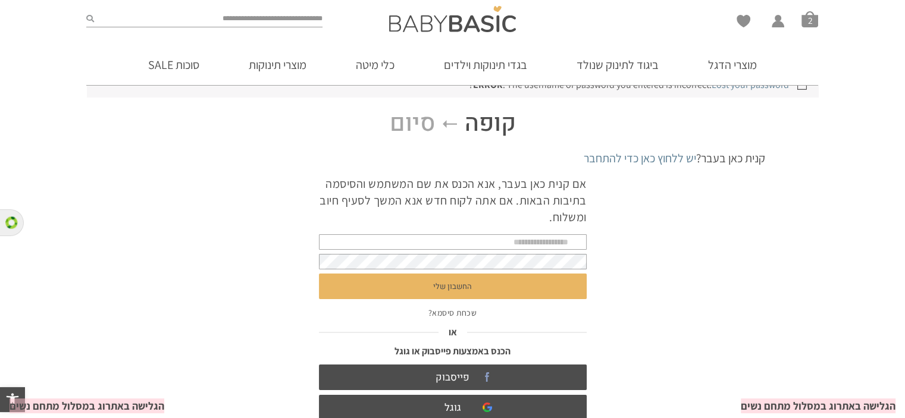
scroll to position [179, 0]
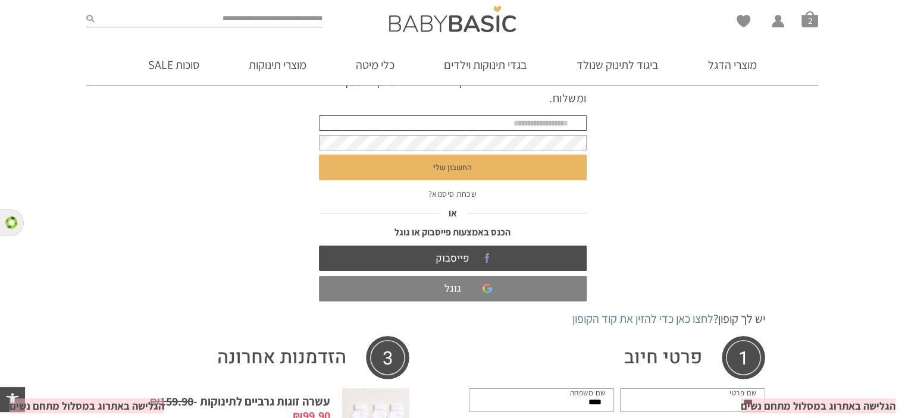
type input "**********"
click at [457, 297] on link "גוגל" at bounding box center [453, 289] width 268 height 26
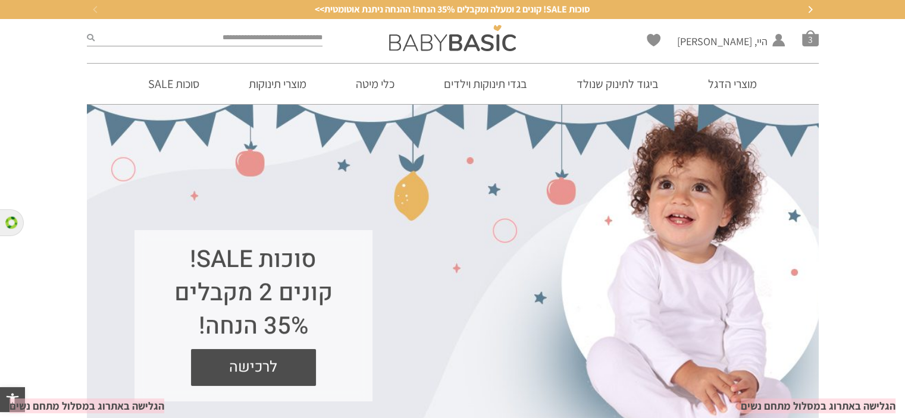
click at [801, 43] on ul "Wishlist היי, [PERSON_NAME] החשבון שלי החשבון שלי הזמנות פרטי חשבון להתנתק סל ק…" at bounding box center [733, 38] width 172 height 17
click at [807, 40] on span "סל קניות" at bounding box center [810, 38] width 17 height 17
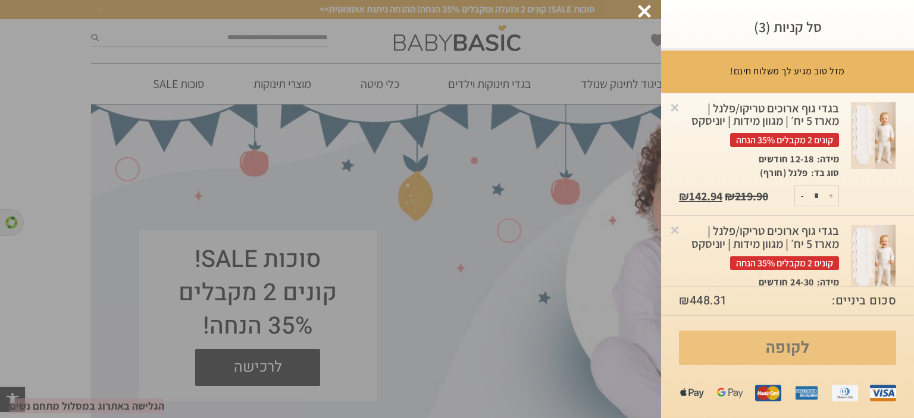
click at [779, 349] on link "לקופה" at bounding box center [787, 348] width 217 height 35
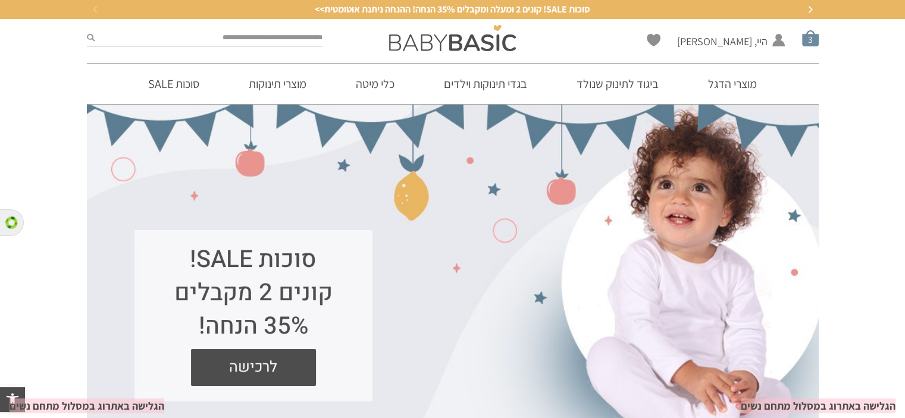
click at [814, 40] on span "סל קניות" at bounding box center [810, 38] width 17 height 17
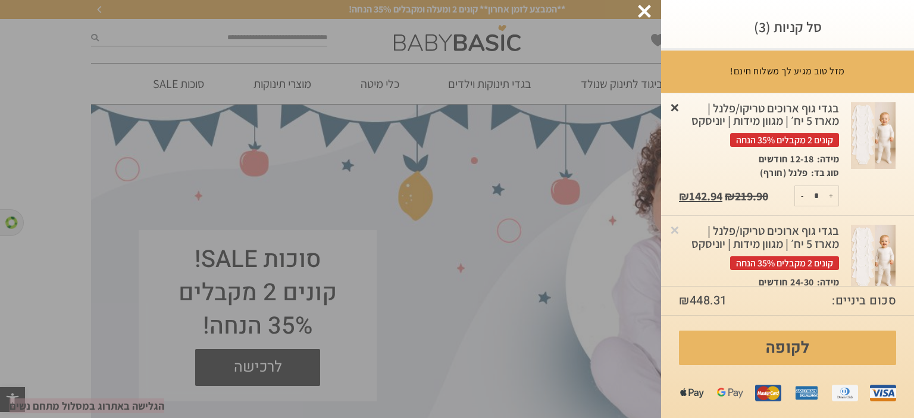
click at [681, 109] on link "×" at bounding box center [675, 107] width 12 height 12
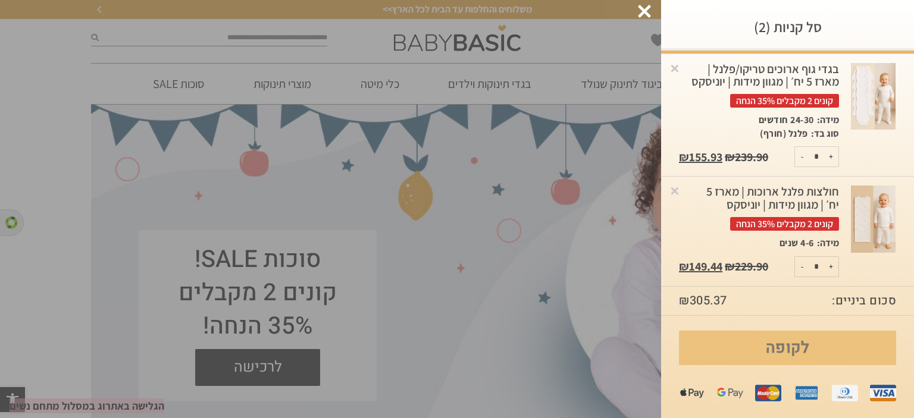
click at [771, 342] on link "לקופה" at bounding box center [787, 348] width 217 height 35
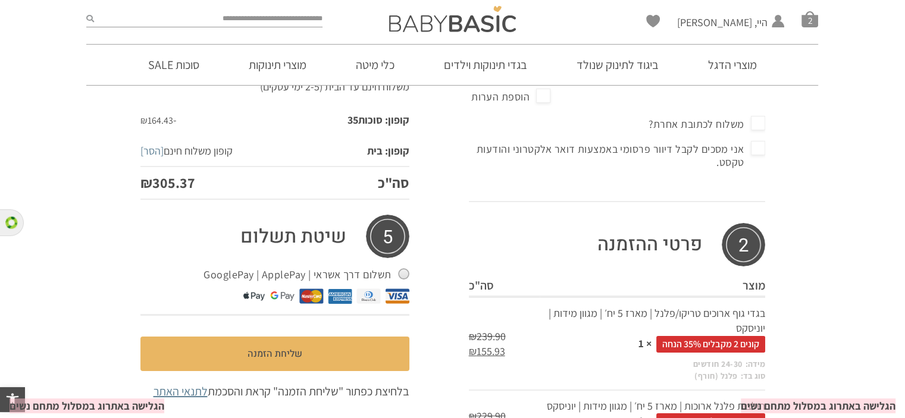
scroll to position [412, 0]
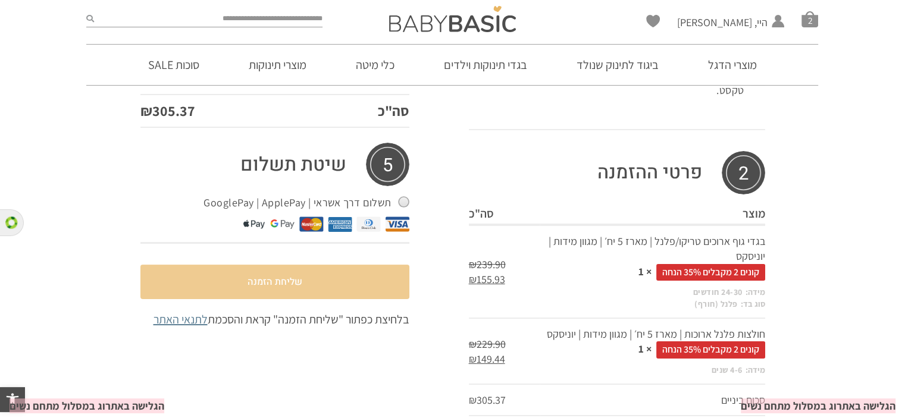
click at [330, 280] on button "שליחת הזמנה" at bounding box center [274, 282] width 269 height 35
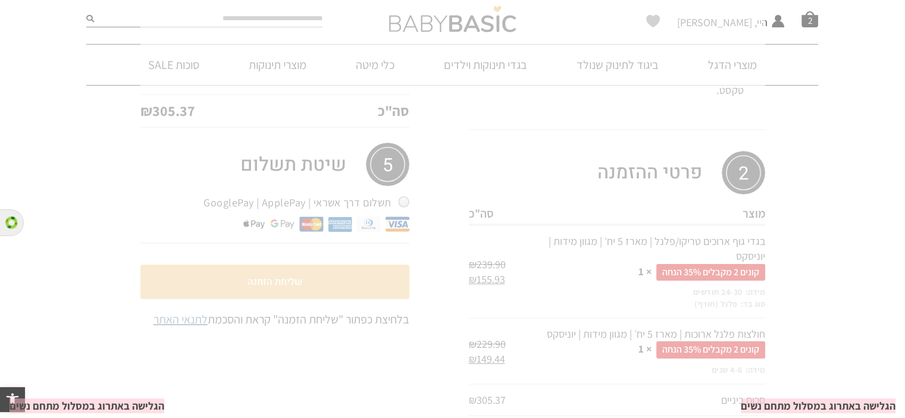
scroll to position [0, 0]
